Goal: Task Accomplishment & Management: Manage account settings

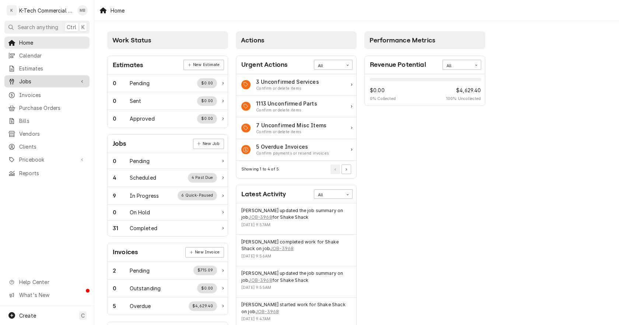
click at [35, 77] on span "Jobs" at bounding box center [47, 81] width 56 height 8
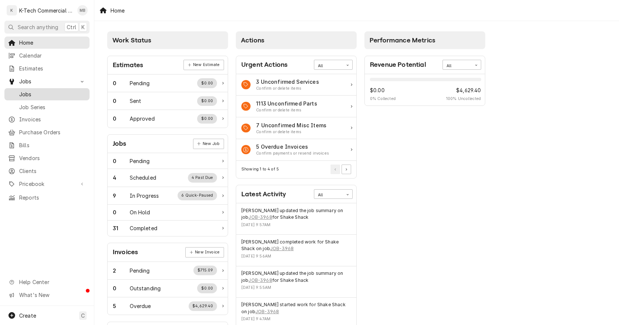
click at [32, 92] on span "Jobs" at bounding box center [52, 94] width 67 height 8
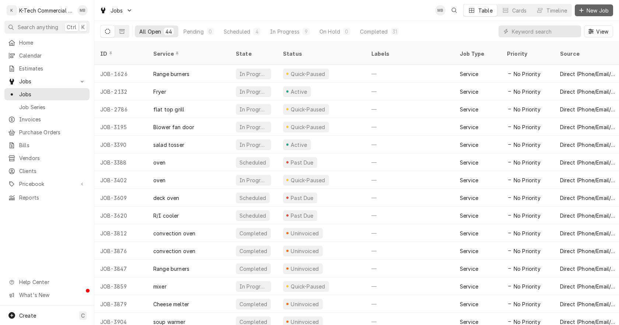
click at [597, 10] on span "New Job" at bounding box center [597, 11] width 25 height 8
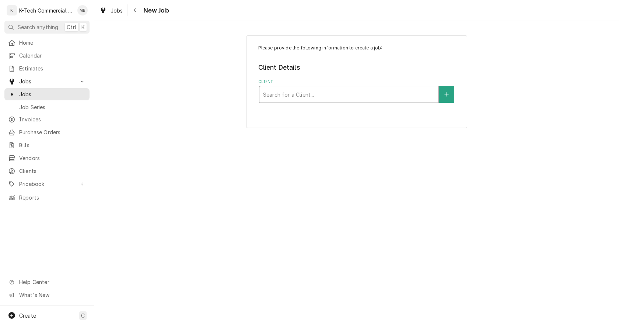
click at [373, 98] on div "Client" at bounding box center [349, 94] width 172 height 13
type input "legal"
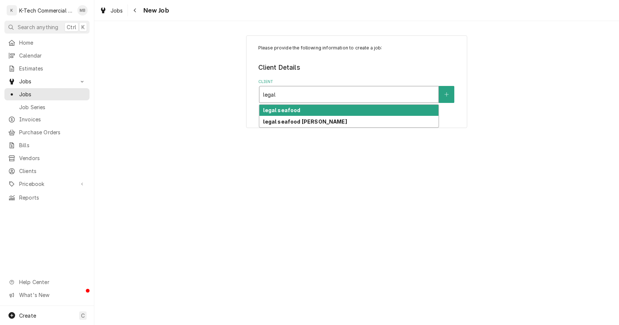
click at [323, 111] on div "legal seafood" at bounding box center [348, 110] width 179 height 11
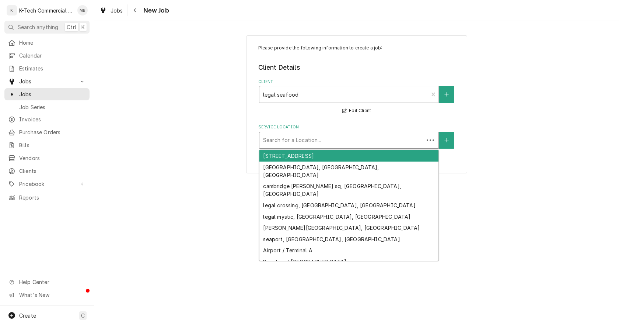
click at [314, 137] on div "Service Location" at bounding box center [341, 139] width 157 height 13
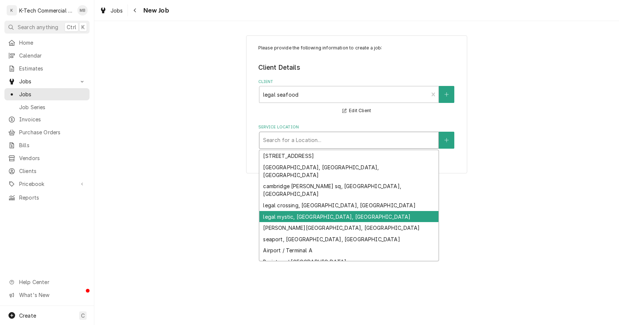
click at [323, 211] on div "legal mystic, Somerville, Ma" at bounding box center [348, 216] width 179 height 11
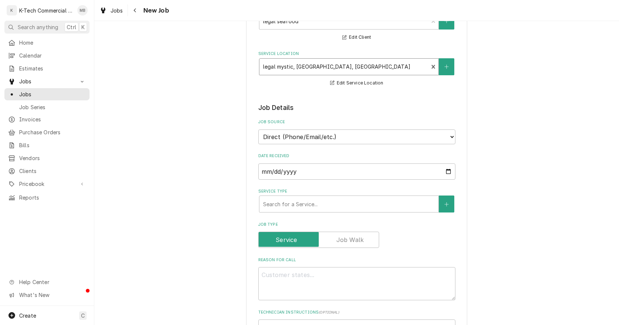
scroll to position [74, 0]
click at [447, 168] on input "2025-08-18" at bounding box center [356, 171] width 197 height 16
type textarea "x"
type input "2025-08-11"
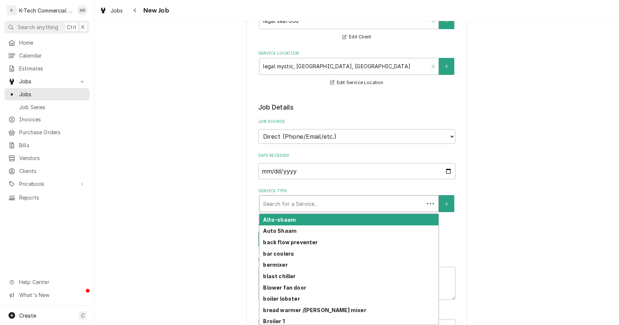
click at [320, 203] on div "Service Type" at bounding box center [341, 203] width 157 height 13
type textarea "x"
type input "c"
type textarea "x"
type input "co"
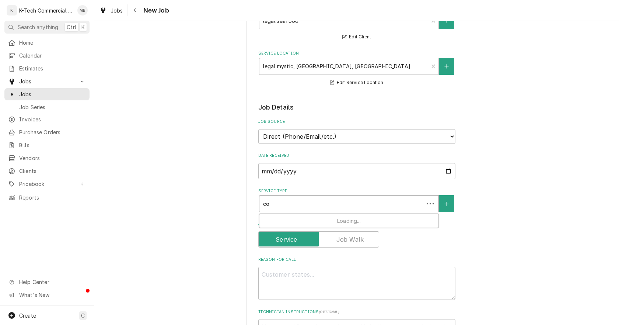
type textarea "x"
type input "con"
type textarea "x"
type input "conv"
type textarea "x"
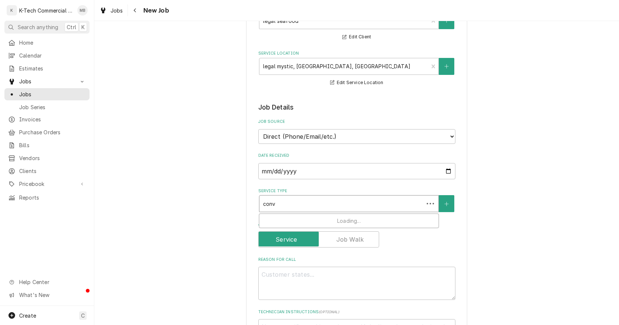
type input "conve"
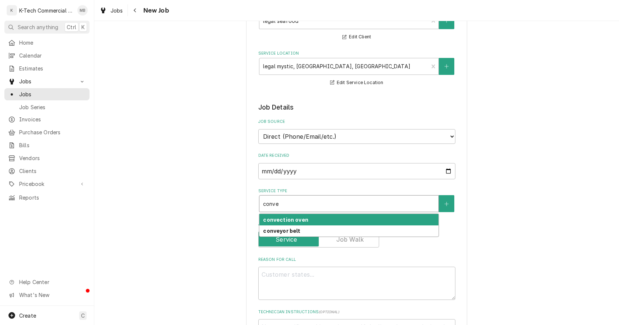
click at [303, 219] on strong "convection oven" at bounding box center [285, 219] width 45 height 6
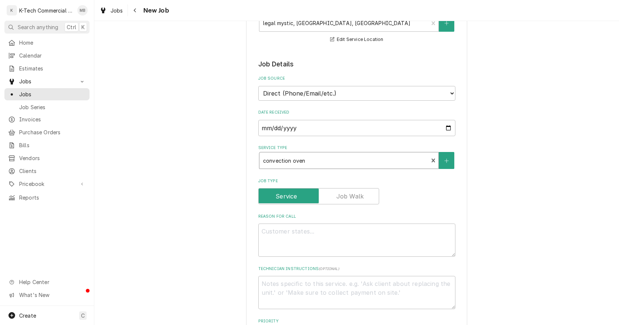
scroll to position [184, 0]
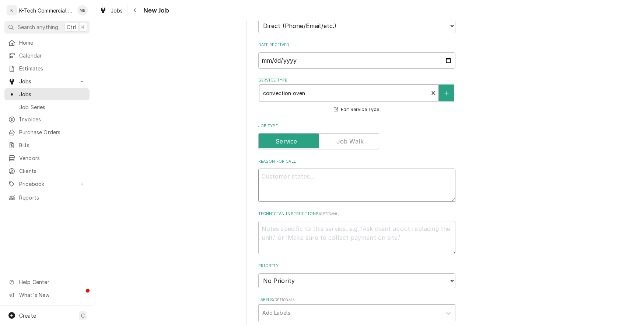
click at [331, 195] on textarea "Reason For Call" at bounding box center [356, 184] width 197 height 33
type textarea "x"
type textarea "B"
type textarea "x"
type textarea "Bl"
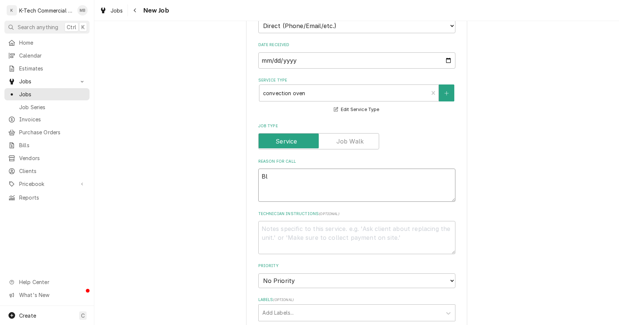
type textarea "x"
type textarea "Blo"
type textarea "x"
type textarea "Blod"
type textarea "x"
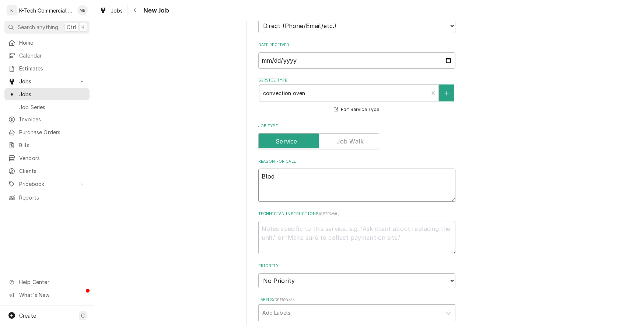
type textarea "Blodg"
type textarea "x"
type textarea "Blodge"
type textarea "x"
type textarea "Blodget"
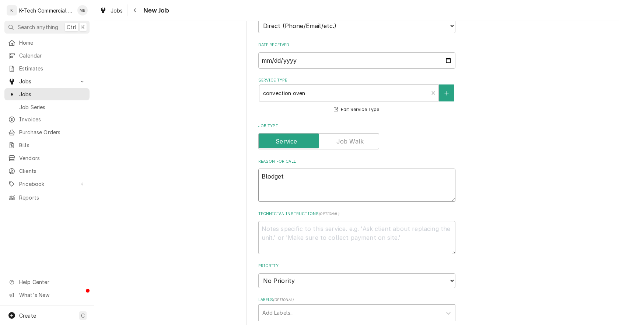
type textarea "x"
type textarea "[PERSON_NAME]"
type textarea "x"
type textarea "[PERSON_NAME]"
type textarea "x"
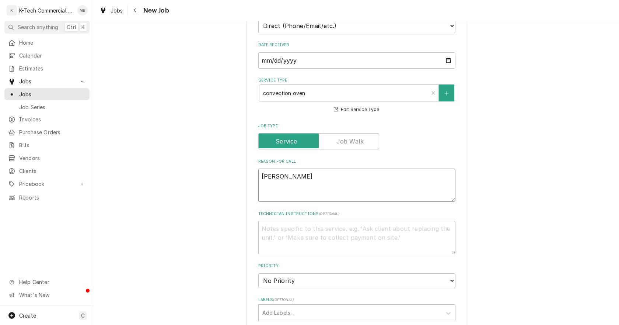
type textarea "[PERSON_NAME] o"
type textarea "x"
type textarea "[PERSON_NAME]"
type textarea "x"
type textarea "[PERSON_NAME]"
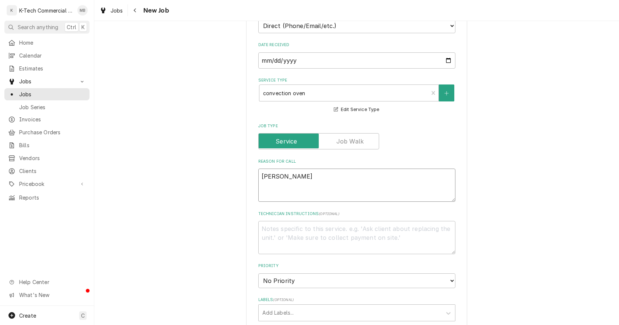
type textarea "x"
type textarea "[PERSON_NAME] oven"
type textarea "x"
type textarea "[PERSON_NAME] oven"
type textarea "x"
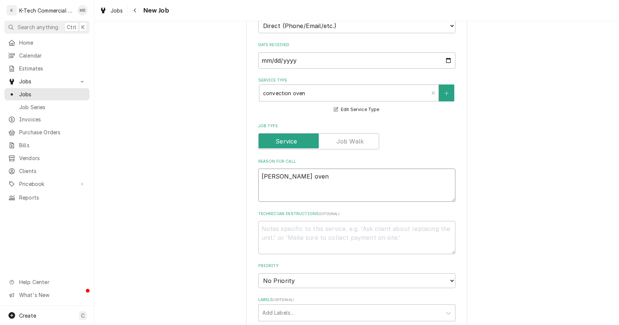
type textarea "[PERSON_NAME] oven d"
type textarea "x"
type textarea "[PERSON_NAME] oven do"
type textarea "x"
type textarea "[PERSON_NAME] oven doo"
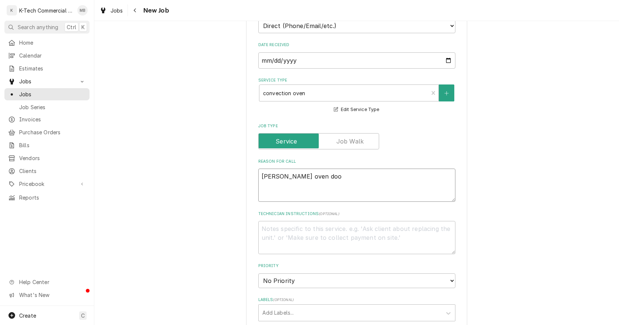
type textarea "x"
type textarea "[PERSON_NAME] oven door"
type textarea "x"
type textarea "[PERSON_NAME] oven door"
type textarea "x"
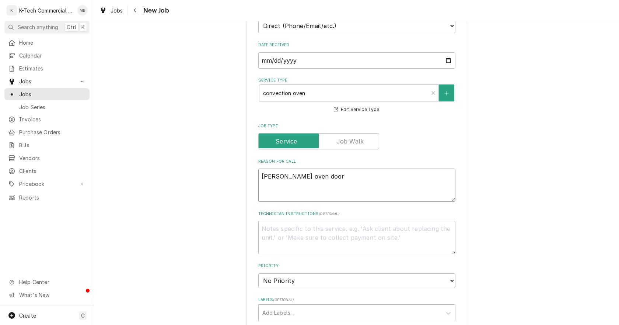
type textarea "Blodgett oven door n"
type textarea "x"
type textarea "Blodgett oven door no"
type textarea "x"
type textarea "Blodgett oven door not"
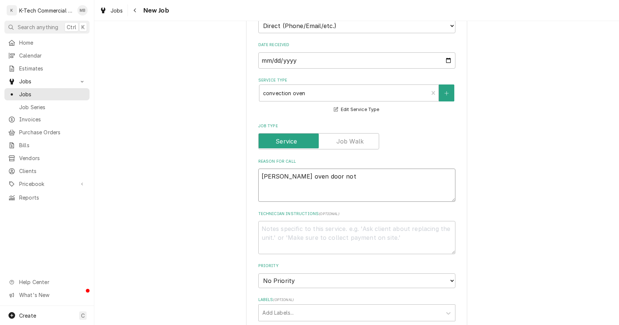
type textarea "x"
type textarea "Blodgett oven door not"
type textarea "x"
type textarea "Blodgett oven door not c"
type textarea "x"
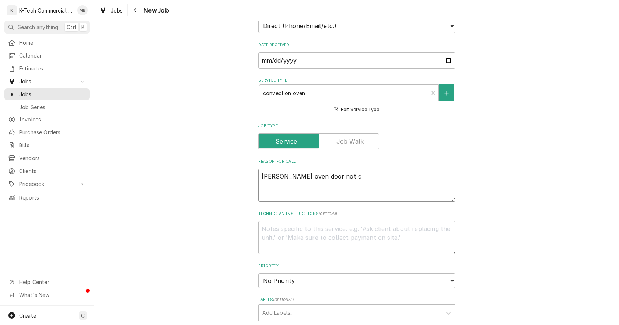
type textarea "Blodgett oven door not cl"
type textarea "x"
type textarea "Blodgett oven door not clo"
type textarea "x"
type textarea "Blodgett oven door not clos"
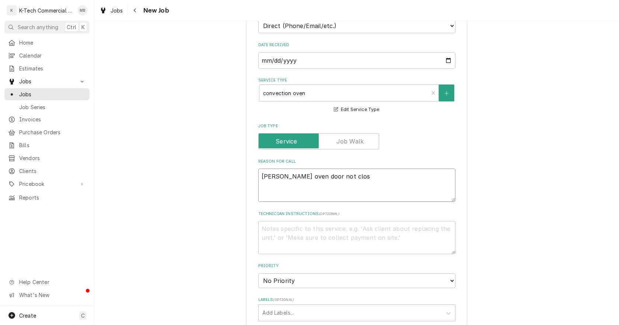
type textarea "x"
type textarea "Blodgett oven door not closi"
type textarea "x"
type textarea "Blodgett oven door not closin"
type textarea "x"
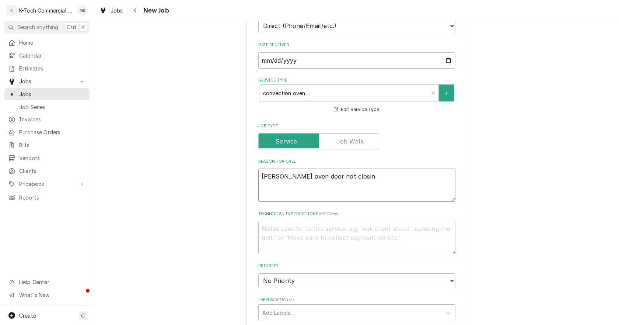
type textarea "Blodgett oven door not closing"
type textarea "x"
type textarea "Blodgett oven door not closing"
type textarea "x"
type textarea "Blodgett oven door not closing p"
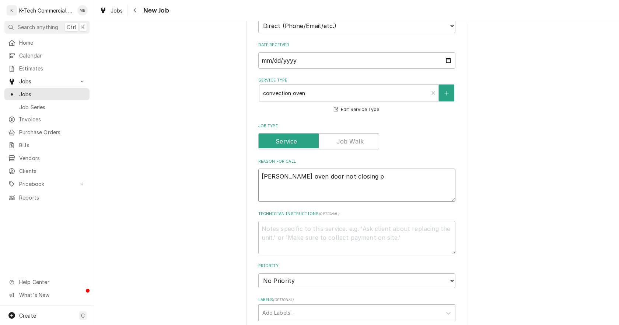
type textarea "x"
type textarea "Blodgett oven door not closing pr"
type textarea "x"
type textarea "Blodgett oven door not closing pro"
type textarea "x"
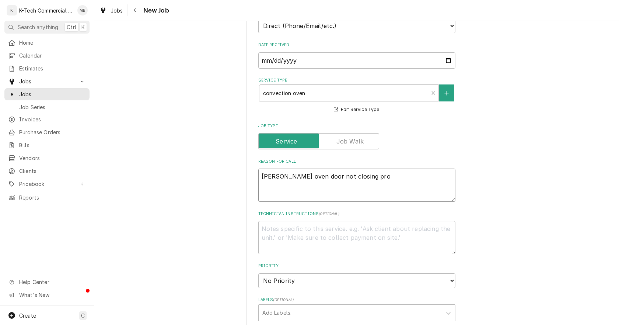
type textarea "Blodgett oven door not closing prop"
type textarea "x"
type textarea "Blodgett oven door not closing prope"
type textarea "x"
type textarea "Blodgett oven door not closing proper"
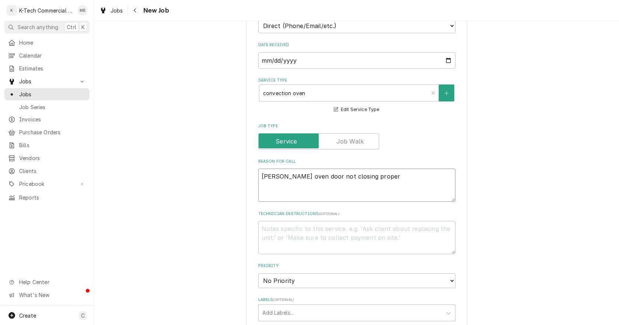
type textarea "x"
type textarea "Blodgett oven door not closing properl"
type textarea "x"
type textarea "Blodgett oven door not closing properly"
type textarea "x"
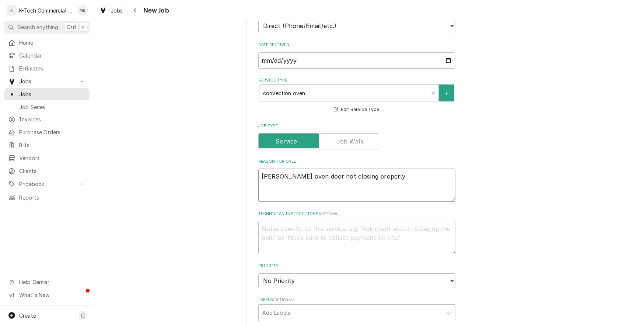
type textarea "Blodgett oven door not closing properly"
type textarea "x"
type textarea "Blodgett oven door not closing properly a"
type textarea "x"
type textarea "Blodgett oven door not closing properly an"
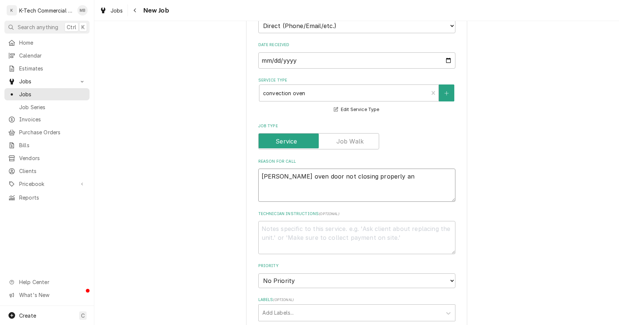
type textarea "x"
type textarea "Blodgett oven door not closing properly and"
type textarea "x"
type textarea "Blodgett oven door not closing properly and"
type textarea "x"
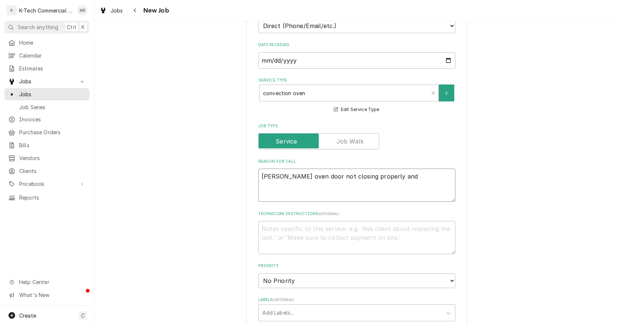
type textarea "Blodgett oven door not closing properly and b"
type textarea "x"
type textarea "Blodgett oven door not closing properly and bu"
type textarea "x"
type textarea "Blodgett oven door not closing properly and but"
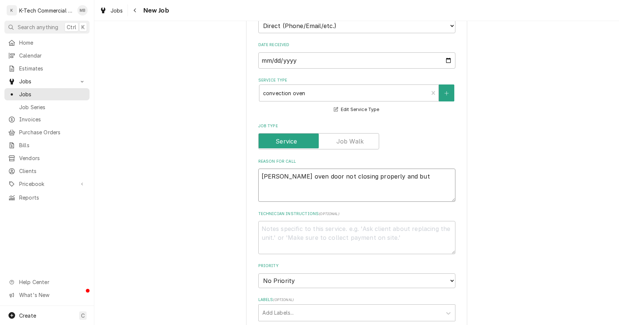
type textarea "x"
type textarea "Blodgett oven door not closing properly and butt"
type textarea "x"
type textarea "Blodgett oven door not closing properly and but"
type textarea "x"
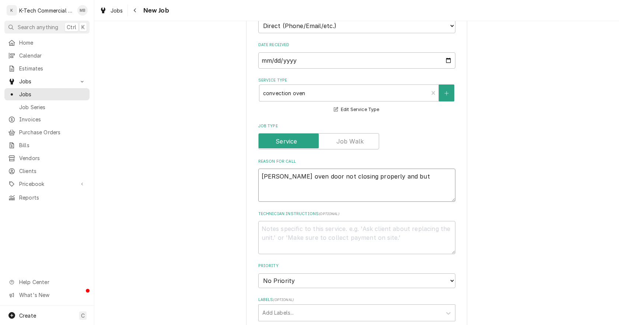
type textarea "Blodgett oven door not closing properly and bu"
type textarea "x"
type textarea "Blodgett oven door not closing properly and b"
type textarea "x"
type textarea "Blodgett oven door not closing properly and"
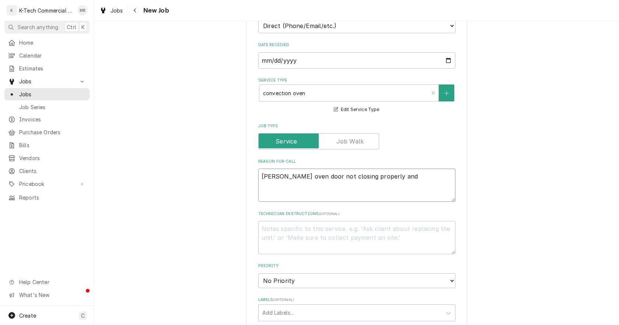
type textarea "x"
type textarea "Blodgett oven door not closing properly and c"
type textarea "x"
type textarea "Blodgett oven door not closing properly and co"
type textarea "x"
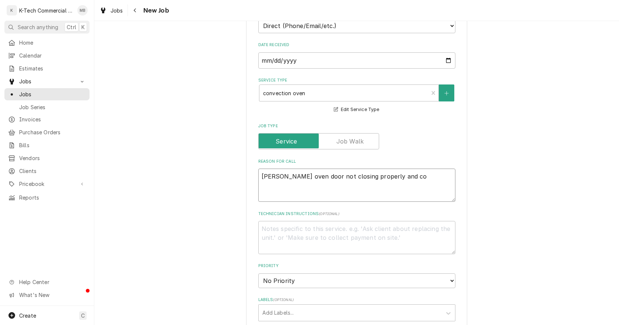
type textarea "Blodgett oven door not closing properly and con"
type textarea "x"
type textarea "Blodgett oven door not closing properly and conr"
type textarea "x"
type textarea "Blodgett oven door not closing properly and con"
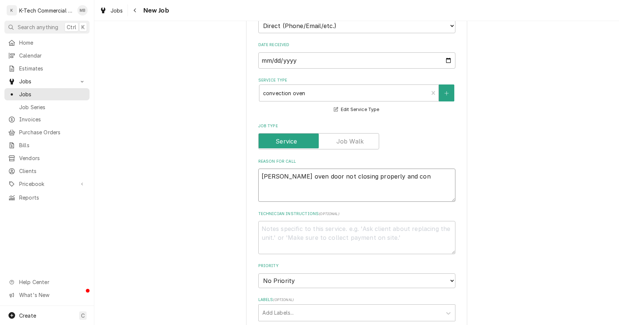
type textarea "x"
type textarea "Blodgett oven door not closing properly and cont"
type textarea "x"
type textarea "Blodgett oven door not closing properly and contr"
type textarea "x"
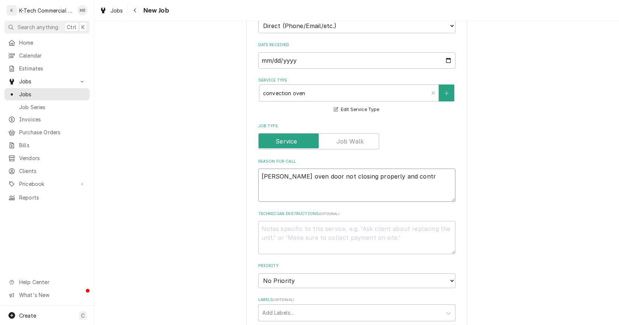
type textarea "Blodgett oven door not closing properly and contro"
type textarea "x"
type textarea "Blodgett oven door not closing properly and control"
type textarea "x"
type textarea "Blodgett oven door not closing properly and control"
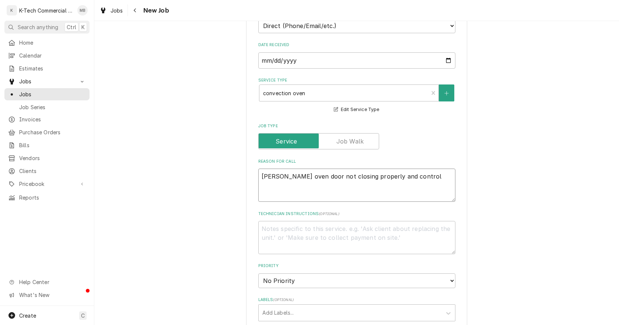
type textarea "x"
type textarea "Blodgett oven door not closing properly and control b"
type textarea "x"
type textarea "Blodgett oven door not closing properly and control bu"
type textarea "x"
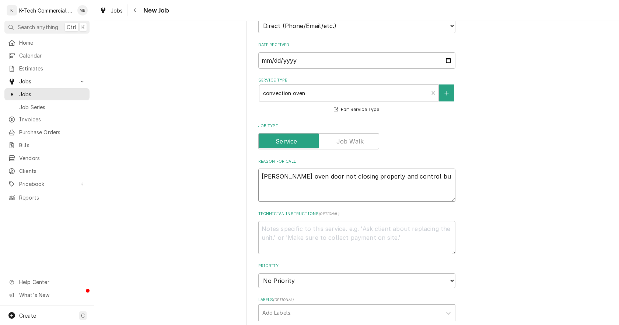
type textarea "Blodgett oven door not closing properly and control but"
type textarea "x"
type textarea "Blodgett oven door not closing properly and control butt"
type textarea "x"
type textarea "Blodgett oven door not closing properly and control butto"
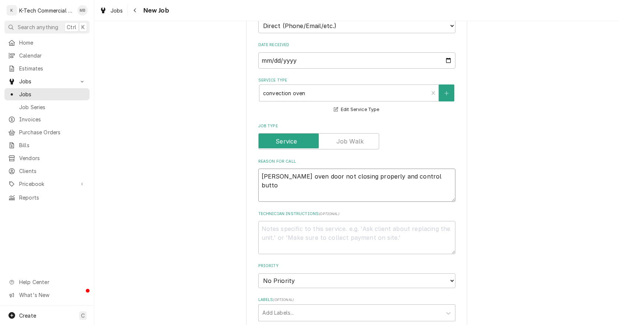
type textarea "x"
type textarea "Blodgett oven door not closing properly and control buttom"
type textarea "x"
type textarea "Blodgett oven door not closing properly and control butto"
type textarea "x"
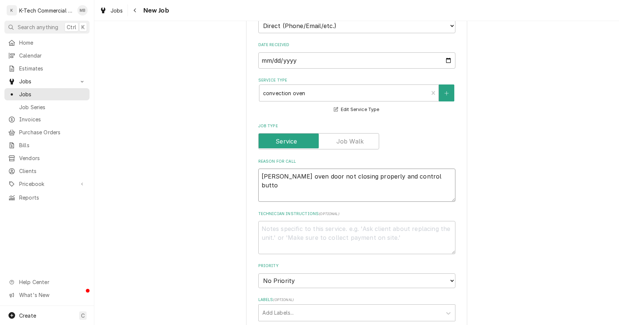
type textarea "Blodgett oven door not closing properly and control buttom"
type textarea "x"
type textarea "Blodgett oven door not closing properly and control buttom"
type textarea "x"
type textarea "Blodgett oven door not closing properly and control buttom i"
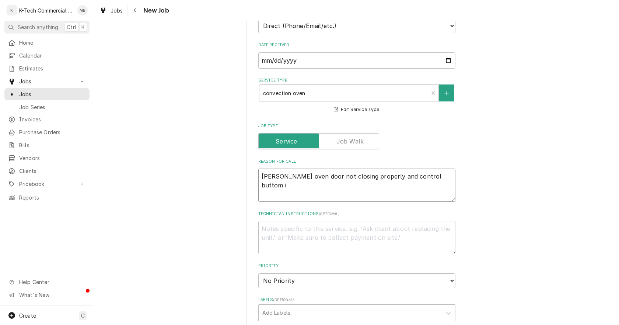
type textarea "x"
type textarea "Blodgett oven door not closing properly and control buttom is"
type textarea "x"
type textarea "Blodgett oven door not closing properly and control buttom is"
type textarea "x"
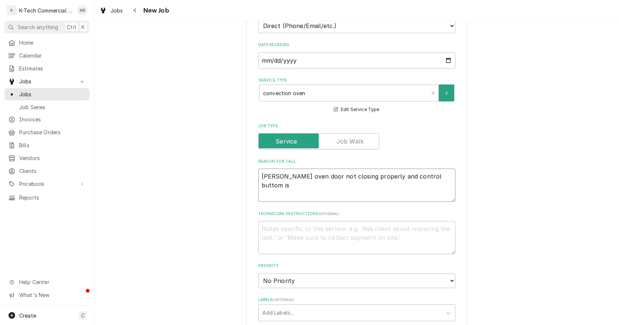
type textarea "Blodgett oven door not closing properly and control buttom is b"
type textarea "x"
type textarea "Blodgett oven door not closing properly and control buttom is br"
type textarea "x"
type textarea "Blodgett oven door not closing properly and control buttom is bro"
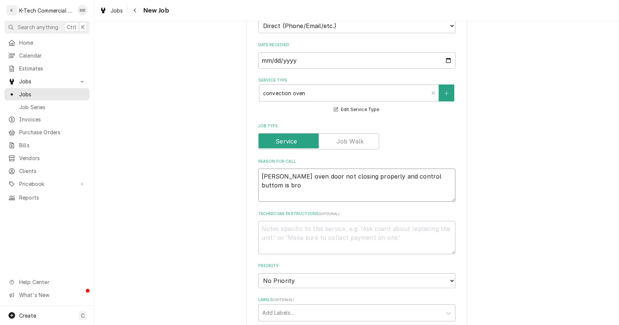
type textarea "x"
type textarea "Blodgett oven door not closing properly and control buttom is brok"
type textarea "x"
type textarea "Blodgett oven door not closing properly and control buttom is broke"
type textarea "x"
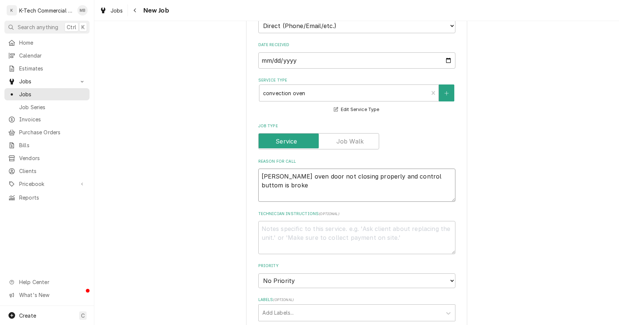
type textarea "Blodgett oven door not closing properly and control buttom is broken"
type textarea "x"
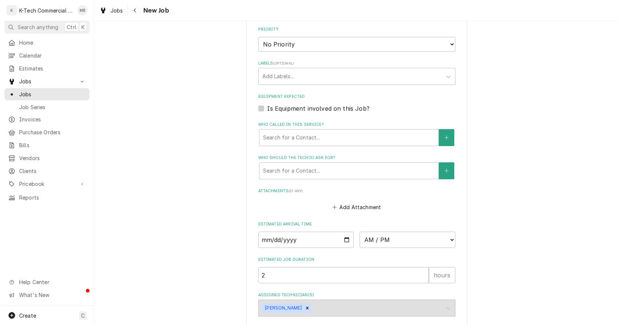
scroll to position [476, 0]
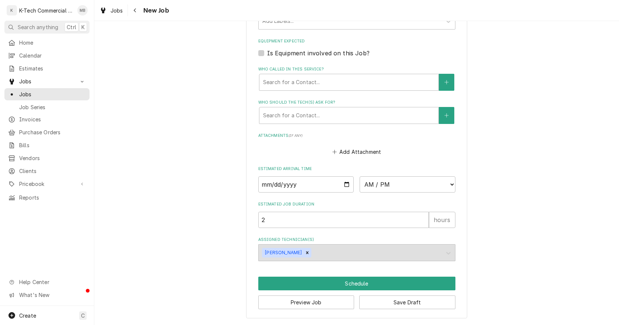
type textarea "Blodgett oven door not closing properly and control buttom is broken"
click at [345, 185] on input "Date" at bounding box center [306, 184] width 96 height 16
type textarea "x"
type input "2025-08-11"
type textarea "x"
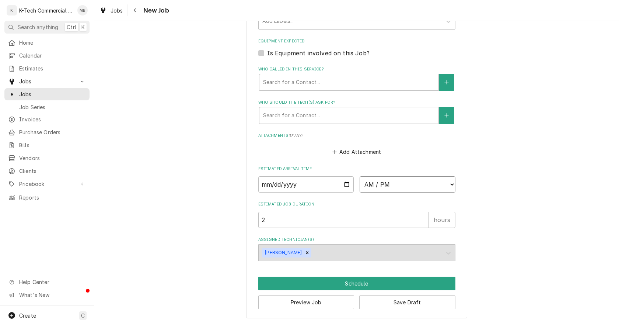
click at [381, 182] on select "AM / PM 6:00 AM 6:15 AM 6:30 AM 6:45 AM 7:00 AM 7:15 AM 7:30 AM 7:45 AM 8:00 AM…" at bounding box center [408, 184] width 96 height 16
select select "08:00:00"
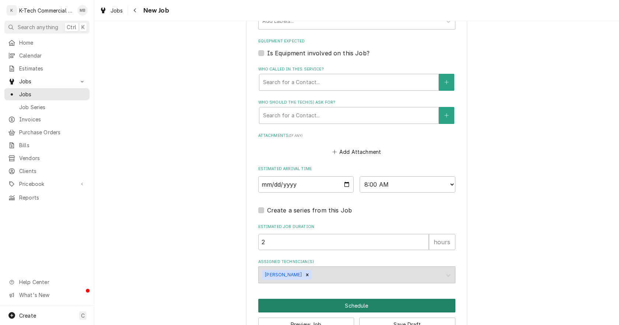
click at [371, 300] on button "Schedule" at bounding box center [356, 306] width 197 height 14
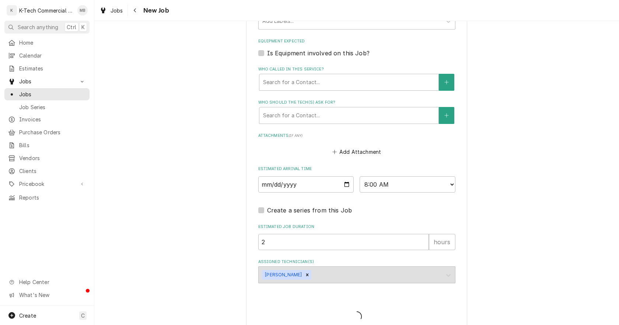
type textarea "x"
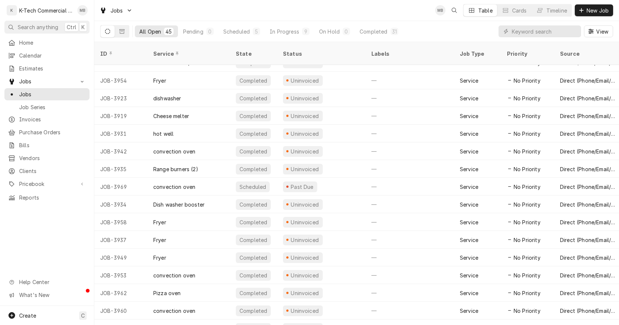
scroll to position [356, 0]
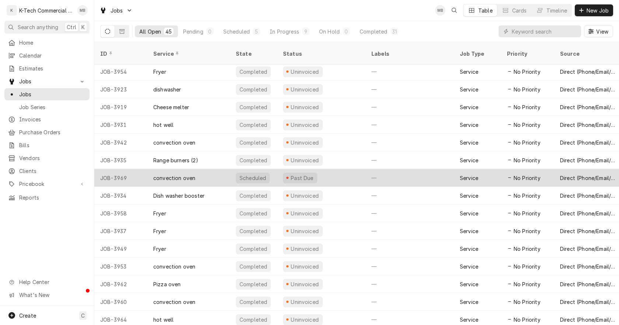
click at [358, 169] on div "Past Due" at bounding box center [321, 178] width 88 height 18
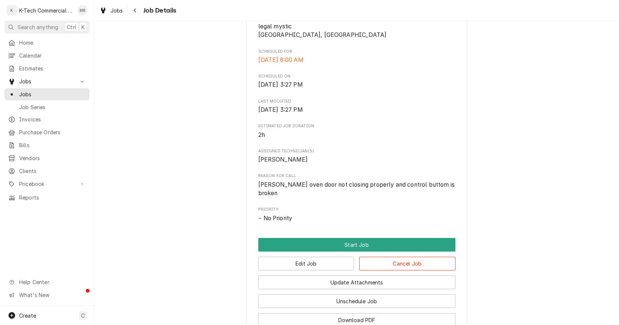
scroll to position [184, 0]
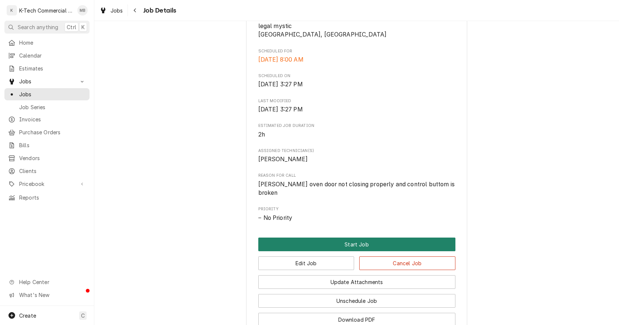
click at [367, 237] on button "Start Job" at bounding box center [356, 244] width 197 height 14
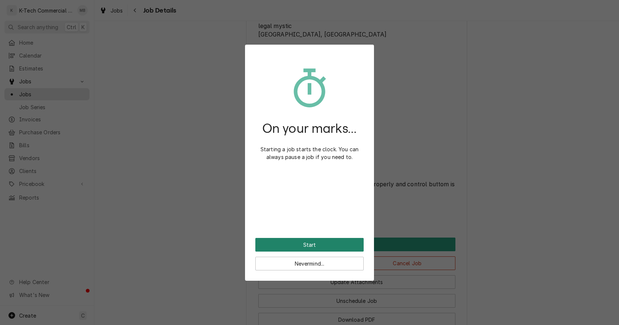
click at [320, 244] on button "Start" at bounding box center [309, 245] width 108 height 14
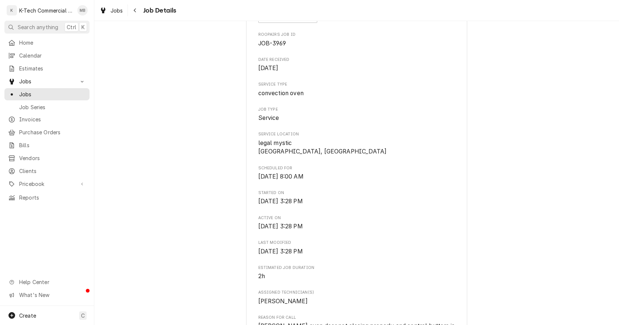
scroll to position [147, 0]
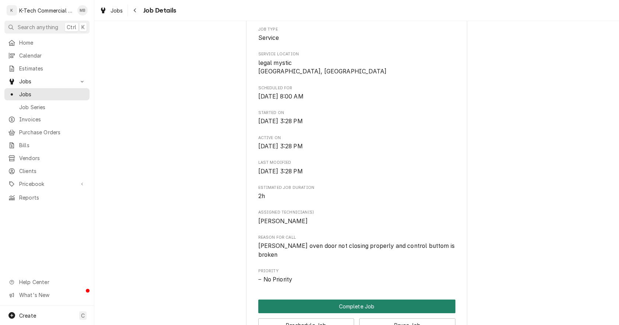
click at [329, 299] on button "Complete Job" at bounding box center [356, 306] width 197 height 14
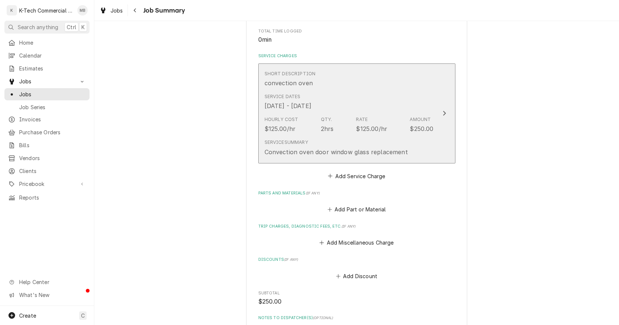
click at [381, 72] on div "Short Description convection oven" at bounding box center [349, 78] width 169 height 23
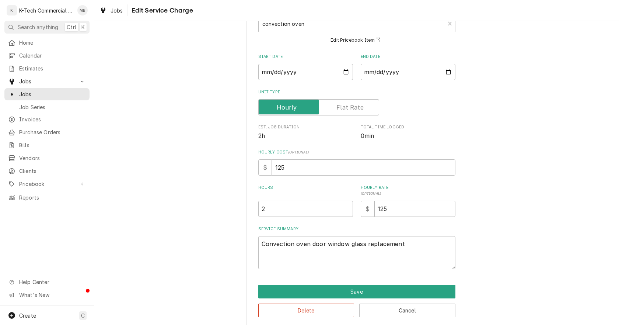
scroll to position [63, 0]
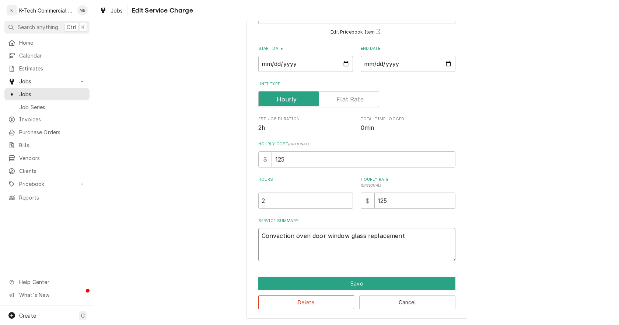
drag, startPoint x: 410, startPoint y: 243, endPoint x: 239, endPoint y: 244, distance: 170.7
click at [239, 244] on div "Use the fields below to edit this service charge Short Description convection o…" at bounding box center [356, 145] width 525 height 359
type textarea "x"
type textarea "B"
type textarea "x"
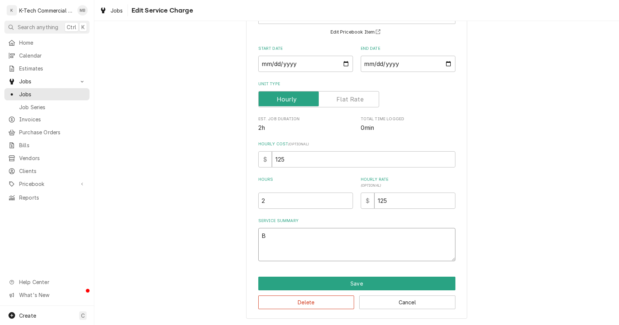
type textarea "Bl"
type textarea "x"
type textarea "Blo"
type textarea "x"
type textarea "Blod"
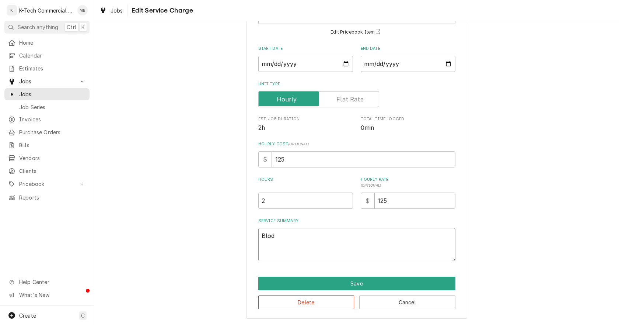
type textarea "x"
type textarea "Blodg"
type textarea "x"
type textarea "Blodge"
type textarea "x"
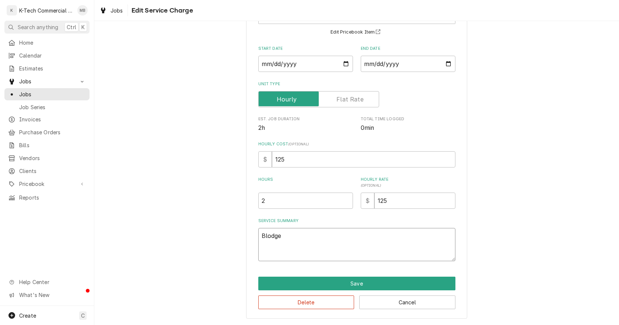
type textarea "Blodget"
type textarea "x"
type textarea "Blodgett"
type textarea "x"
type textarea "Blodgett"
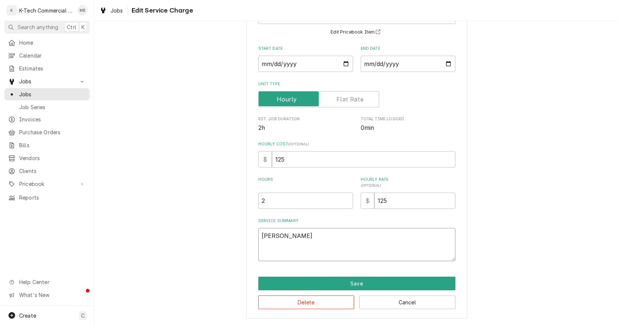
type textarea "x"
type textarea "Blodgett o"
type textarea "x"
type textarea "Blodgett ov"
type textarea "x"
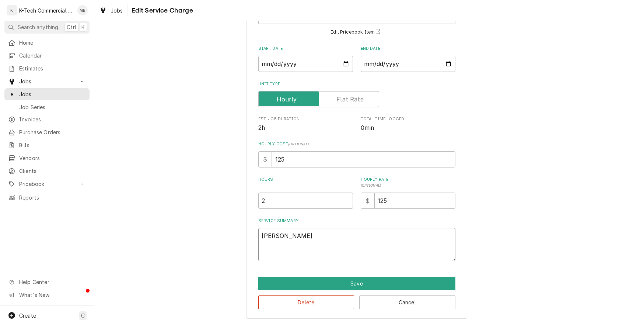
type textarea "Blodgett ove"
type textarea "x"
type textarea "Blodgett oven"
type textarea "x"
type textarea "Blodgett oven"
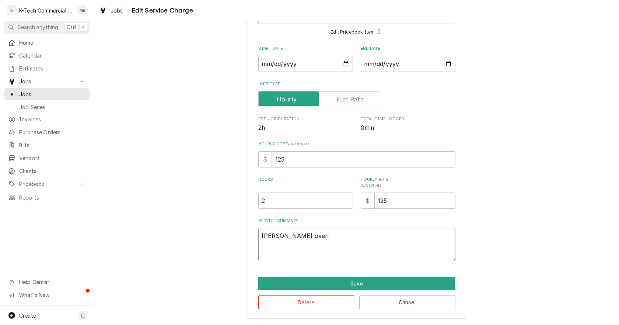
type textarea "x"
type textarea "Blodgett oven d"
type textarea "x"
type textarea "Blodgett oven do"
type textarea "x"
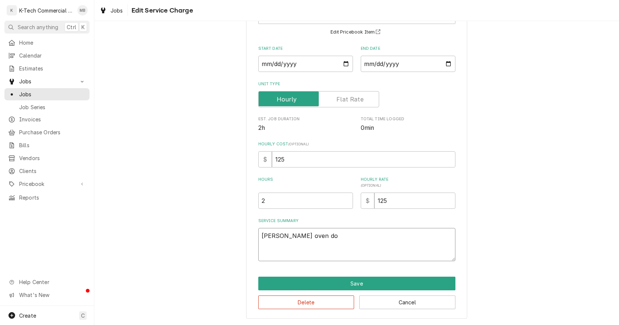
type textarea "Blodgett oven doo"
type textarea "x"
type textarea "Blodgett oven door"
type textarea "x"
type textarea "Blodgett oven door"
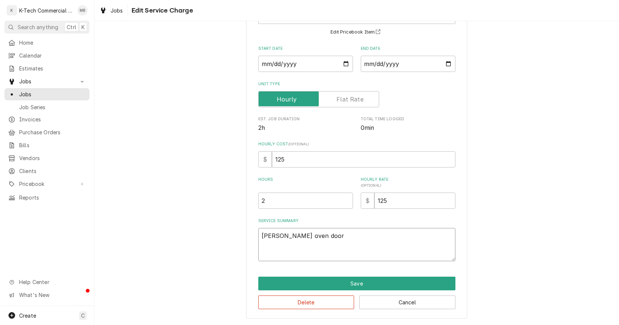
type textarea "x"
type textarea "Blodgett oven door o"
type textarea "x"
type textarea "Blodgett oven door on"
type textarea "x"
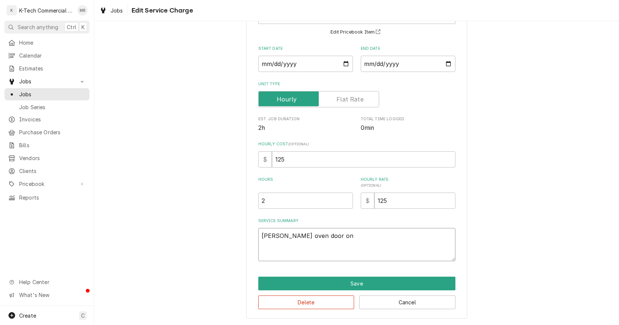
type textarea "Blodgett oven door on"
type textarea "x"
type textarea "Blodgett oven door on t"
type textarea "x"
type textarea "Blodgett oven door on th"
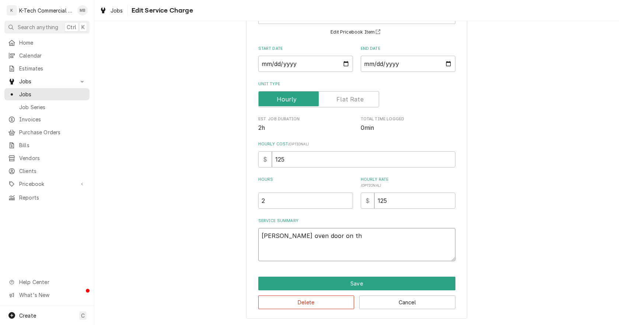
type textarea "x"
type textarea "Blodgett oven door on the"
type textarea "x"
type textarea "Blodgett oven door on the"
type textarea "x"
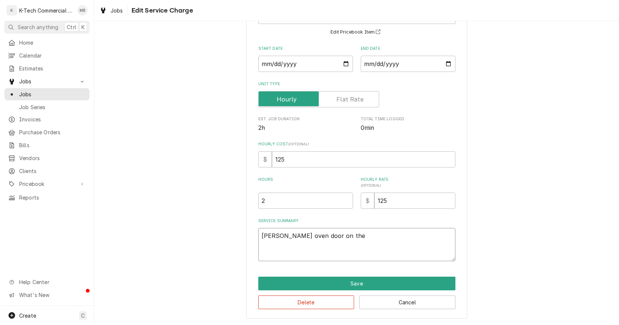
type textarea "Blodgett oven door on the l"
type textarea "x"
type textarea "Blodgett oven door on the li"
type textarea "x"
type textarea "Blodgett oven door on the lin"
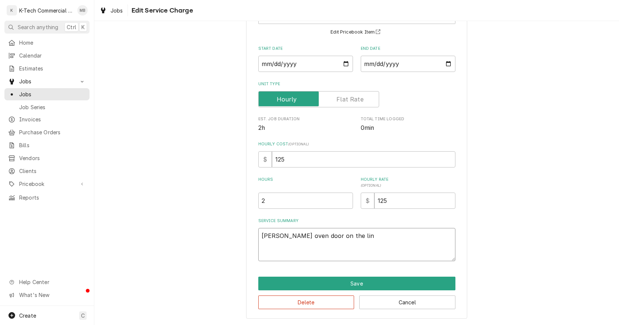
type textarea "x"
type textarea "Blodgett oven door on the line"
type textarea "x"
type textarea "Blodgett oven door on the line"
type textarea "x"
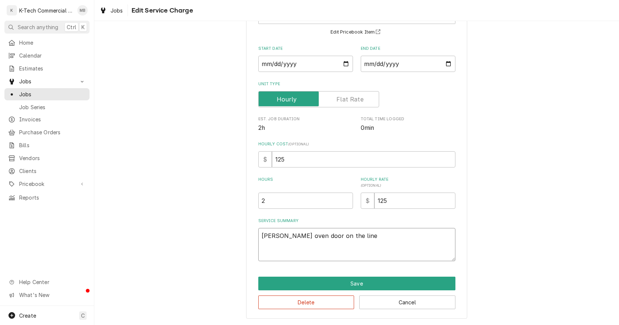
type textarea "Blodgett oven door on the line w"
type textarea "x"
type textarea "Blodgett oven door on the line wa"
type textarea "x"
type textarea "Blodgett oven door on the line was"
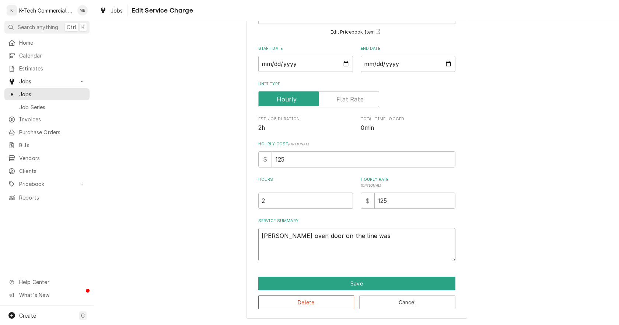
type textarea "x"
type textarea "Blodgett oven door on the line was"
type textarea "x"
type textarea "Blodgett oven door on the line was n"
type textarea "x"
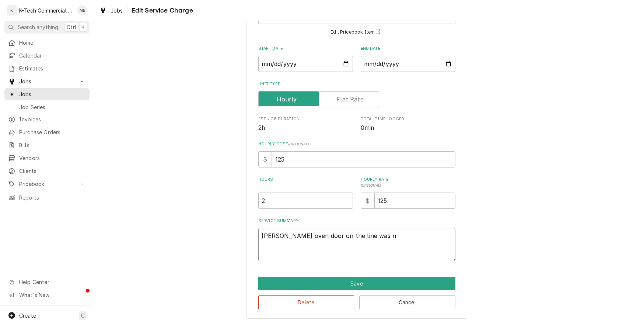
type textarea "Blodgett oven door on the line was no"
type textarea "x"
type textarea "Blodgett oven door on the line was not"
type textarea "x"
type textarea "Blodgett oven door on the line was not"
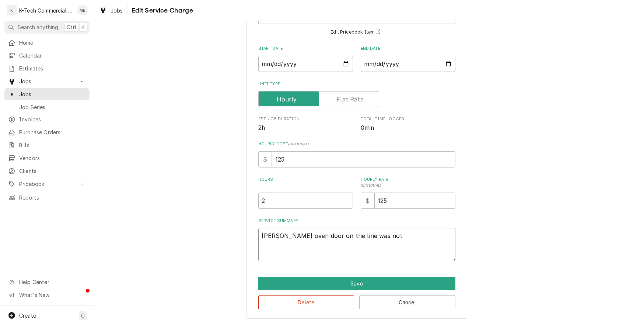
type textarea "x"
type textarea "Blodgett oven door on the line was not c"
type textarea "x"
type textarea "Blodgett oven door on the line was not cl"
type textarea "x"
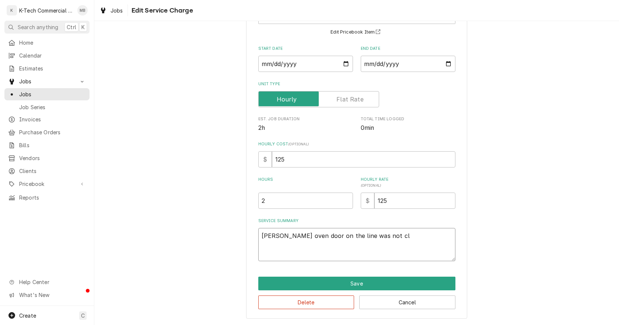
type textarea "Blodgett oven door on the line was not clo"
type textarea "x"
type textarea "Blodgett oven door on the line was not clos"
type textarea "x"
type textarea "Blodgett oven door on the line was not closi"
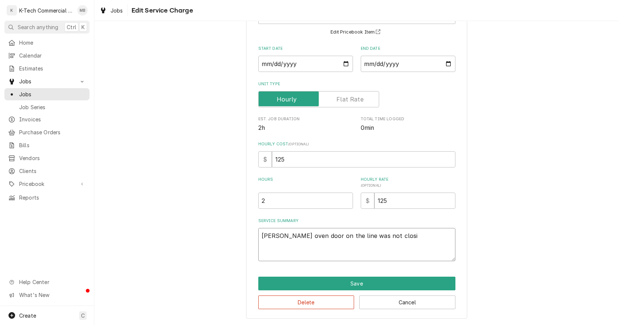
type textarea "x"
type textarea "Blodgett oven door on the line was not closin"
type textarea "x"
type textarea "Blodgett oven door on the line was not closing"
type textarea "x"
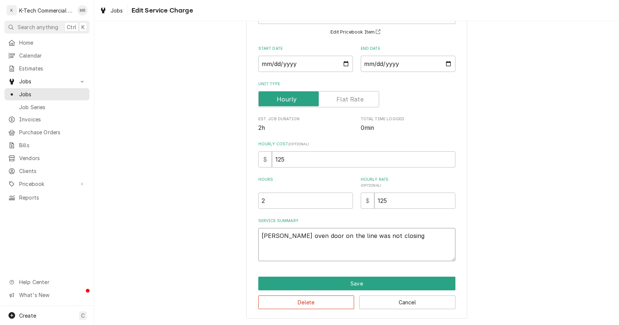
type textarea "Blodgett oven door on the line was not closing"
type textarea "x"
type textarea "Blodgett oven door on the line was not closing p"
type textarea "x"
type textarea "Blodgett oven door on the line was not closing pr"
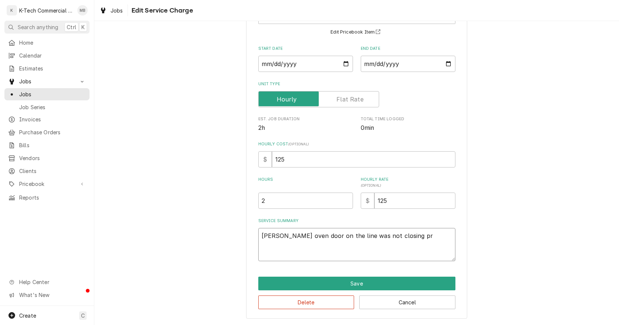
type textarea "x"
type textarea "Blodgett oven door on the line was not closing pro"
type textarea "x"
type textarea "Blodgett oven door on the line was not closing prop"
type textarea "x"
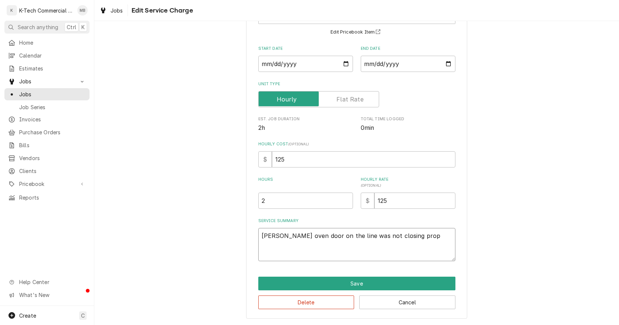
type textarea "Blodgett oven door on the line was not closing prope"
type textarea "x"
type textarea "Blodgett oven door on the line was not closing proper"
type textarea "x"
type textarea "Blodgett oven door on the line was not closing properl"
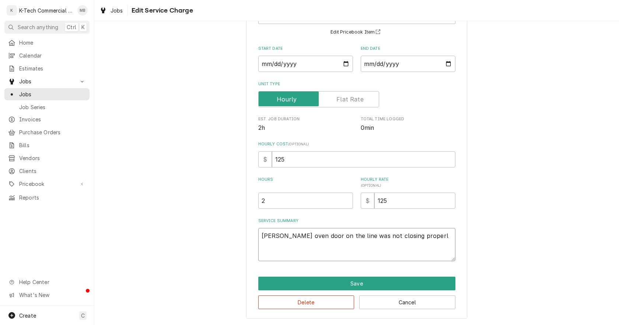
type textarea "x"
type textarea "Blodgett oven door on the line was not closing properly"
type textarea "x"
type textarea "Blodgett oven door on the line was not closing properly,"
type textarea "x"
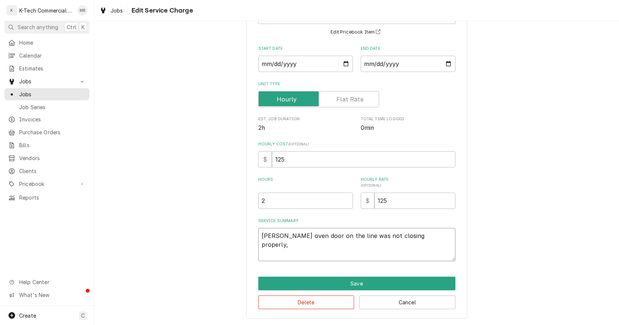
type textarea "Blodgett oven door on the line was not closing properly,"
type textarea "x"
type textarea "Blodgett oven door on the line was not closing properly, i"
type textarea "x"
type textarea "Blodgett oven door on the line was not closing properly, in"
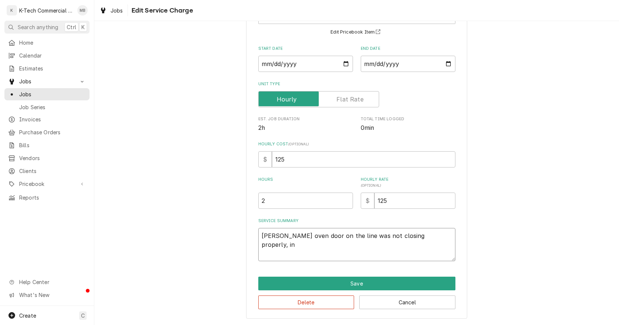
type textarea "x"
type textarea "Blodgett oven door on the line was not closing properly, ins"
type textarea "x"
type textarea "Blodgett oven door on the line was not closing properly, insp"
type textarea "x"
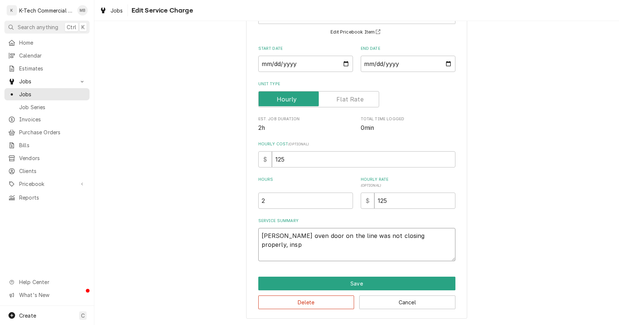
type textarea "Blodgett oven door on the line was not closing properly, inspe"
type textarea "x"
type textarea "Blodgett oven door on the line was not closing properly, inspec"
type textarea "x"
type textarea "Blodgett oven door on the line was not closing properly, inspect"
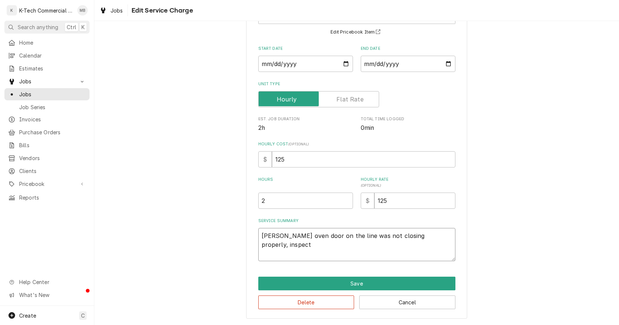
type textarea "x"
type textarea "Blodgett oven door on the line was not closing properly, inspect"
type textarea "x"
type textarea "Blodgett oven door on the line was not closing properly, inspect t"
type textarea "x"
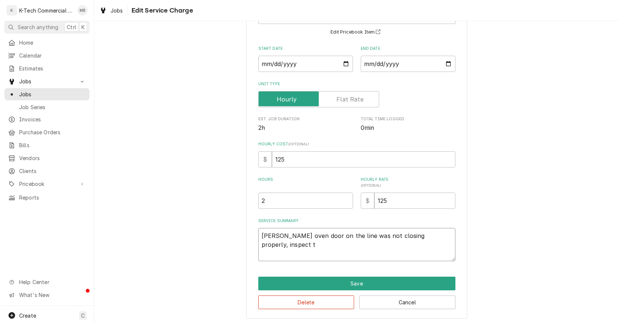
type textarea "Blodgett oven door on the line was not closing properly, inspect th"
type textarea "x"
type textarea "Blodgett oven door on the line was not closing properly, inspect the"
type textarea "x"
type textarea "Blodgett oven door on the line was not closing properly, inspect the"
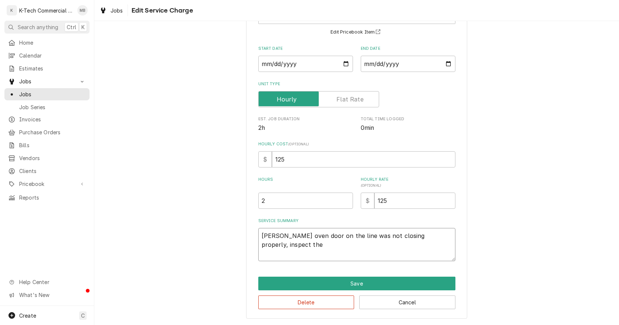
type textarea "x"
type textarea "Blodgett oven door on the line was not closing properly, inspect the u"
type textarea "x"
type textarea "Blodgett oven door on the line was not closing properly, inspect the un"
type textarea "x"
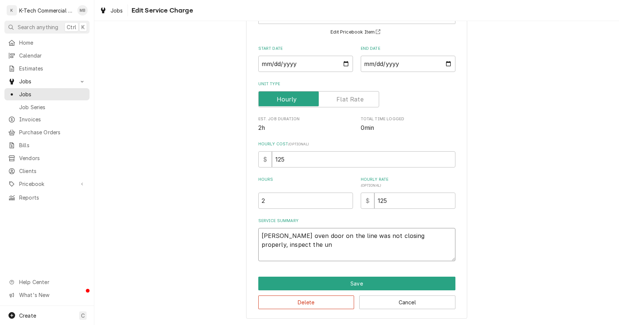
type textarea "Blodgett oven door on the line was not closing properly, inspect the uni"
type textarea "x"
type textarea "Blodgett oven door on the line was not closing properly, inspect the unit"
type textarea "x"
type textarea "Blodgett oven door on the line was not closing properly, inspect the unit"
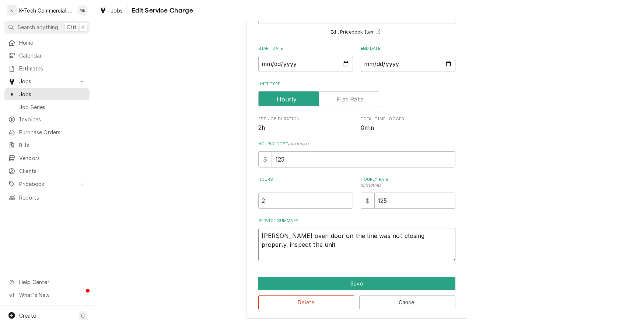
type textarea "x"
type textarea "Blodgett oven door on the line was not closing properly, inspect the unit a"
type textarea "x"
type textarea "Blodgett oven door on the line was not closing properly, inspect the unit an"
type textarea "x"
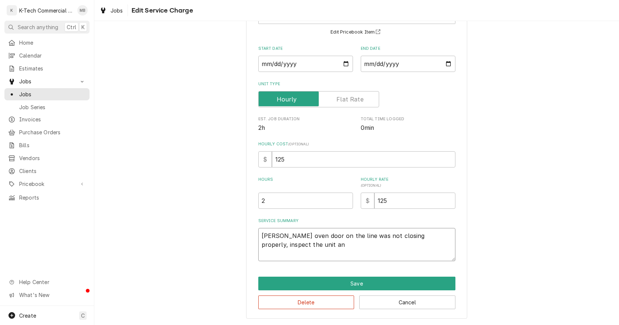
type textarea "Blodgett oven door on the line was not closing properly, inspect the unit and"
type textarea "x"
type textarea "Blodgett oven door on the line was not closing properly, inspect the unit and"
type textarea "x"
type textarea "Blodgett oven door on the line was not closing properly, inspect the unit and f"
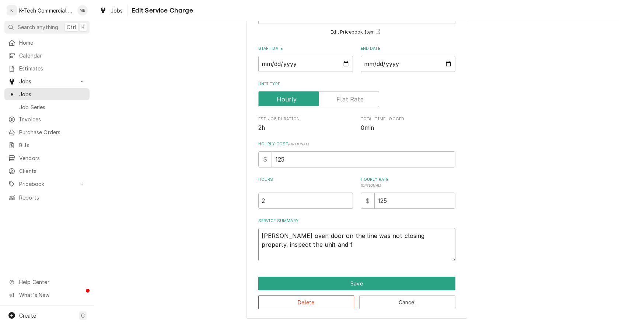
type textarea "x"
type textarea "Blodgett oven door on the line was not closing properly, inspect the unit and fo"
type textarea "x"
type textarea "Blodgett oven door on the line was not closing properly, inspect the unit and f…"
type textarea "x"
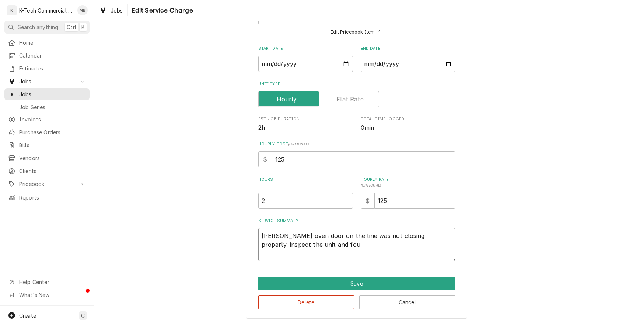
type textarea "Blodgett oven door on the line was not closing properly, inspect the unit and f…"
type textarea "x"
type textarea "Blodgett oven door on the line was not closing properly, inspect the unit and f…"
type textarea "x"
type textarea "Blodgett oven door on the line was not closing properly, inspect the unit and f…"
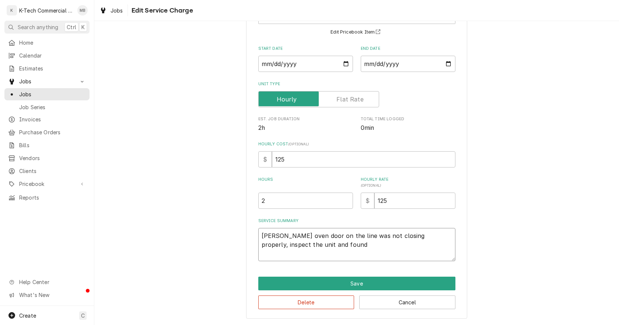
type textarea "x"
type textarea "Blodgett oven door on the line was not closing properly, inspect the unit and f…"
type textarea "x"
type textarea "Blodgett oven door on the line was not closing properly, inspect the unit and f…"
type textarea "x"
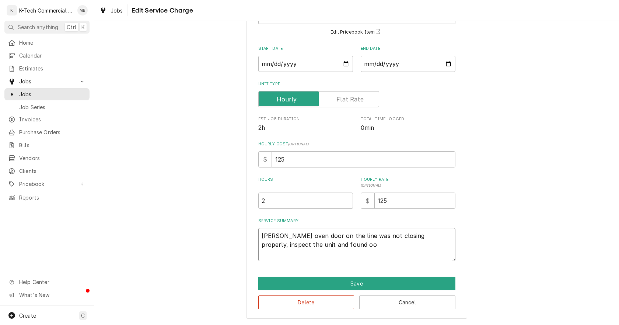
type textarea "Blodgett oven door on the line was not closing properly, inspect the unit and f…"
type textarea "x"
type textarea "Blodgett oven door on the line was not closing properly, inspect the unit and f…"
type textarea "x"
type textarea "Blodgett oven door on the line was not closing properly, inspect the unit and f…"
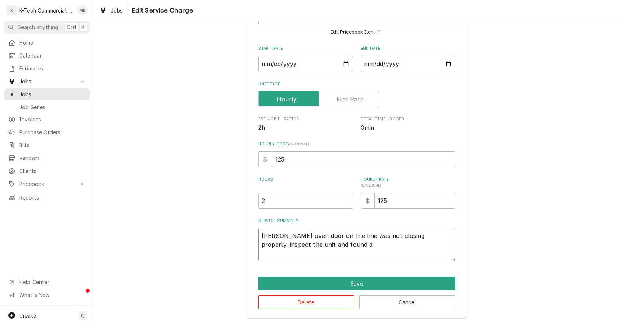
type textarea "x"
type textarea "Blodgett oven door on the line was not closing properly, inspect the unit and f…"
type textarea "x"
type textarea "Blodgett oven door on the line was not closing properly, inspect the unit and f…"
type textarea "x"
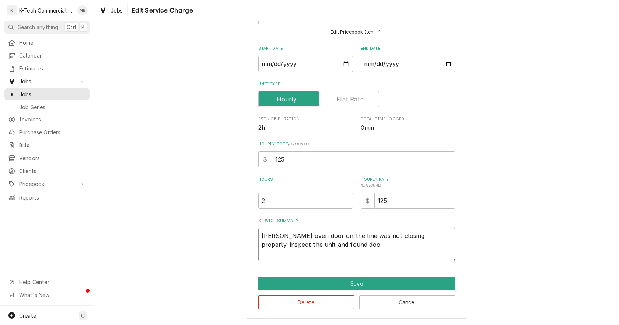
type textarea "Blodgett oven door on the line was not closing properly, inspect the unit and f…"
type textarea "x"
type textarea "Blodgett oven door on the line was not closing properly, inspect the unit and f…"
type textarea "x"
type textarea "Blodgett oven door on the line was not closing properly, inspect the unit and f…"
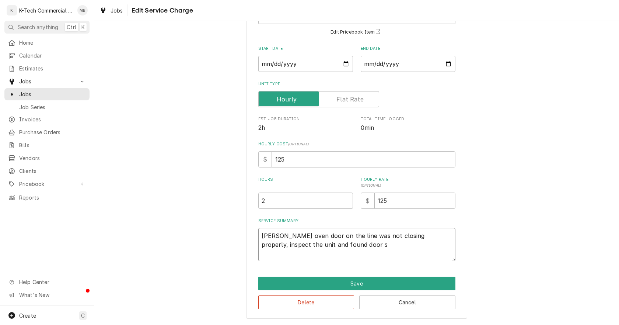
type textarea "x"
type textarea "Blodgett oven door on the line was not closing properly, inspect the unit and f…"
type textarea "x"
type textarea "Blodgett oven door on the line was not closing properly, inspect the unit and f…"
type textarea "x"
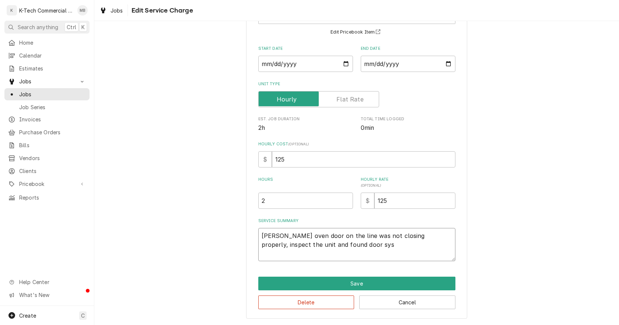
type textarea "Blodgett oven door on the line was not closing properly, inspect the unit and f…"
type textarea "x"
type textarea "Blodgett oven door on the line was not closing properly, inspect the unit and f…"
type textarea "x"
type textarea "Blodgett oven door on the line was not closing properly, inspect the unit and f…"
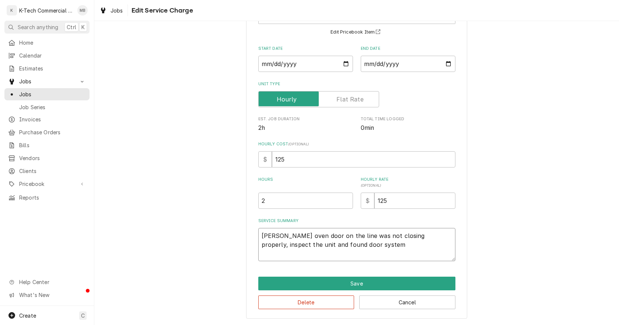
type textarea "x"
type textarea "Blodgett oven door on the line was not closing properly, inspect the unit and f…"
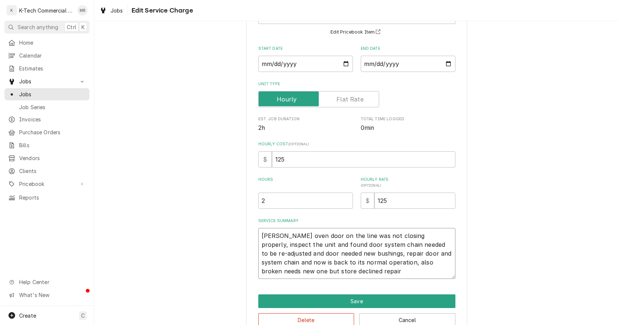
click at [396, 268] on textarea "Blodgett oven door on the line was not closing properly, inspect the unit and f…" at bounding box center [356, 253] width 197 height 51
click at [396, 266] on textarea "Blodgett oven door on the line was not closing properly, inspect the unit and f…" at bounding box center [356, 253] width 197 height 51
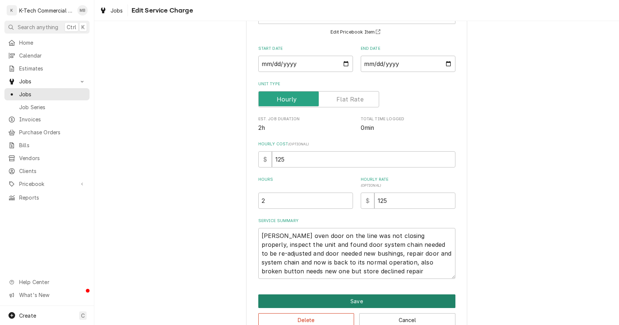
click at [358, 299] on button "Save" at bounding box center [356, 301] width 197 height 14
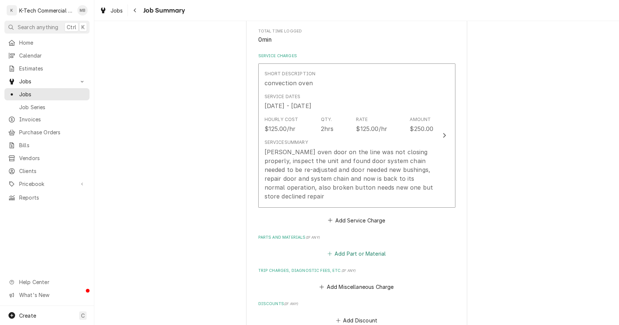
click at [365, 256] on button "Add Part or Material" at bounding box center [356, 253] width 61 height 10
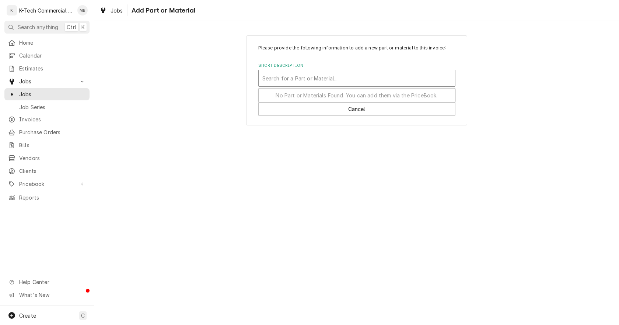
click at [296, 77] on div "Short Description" at bounding box center [356, 78] width 189 height 13
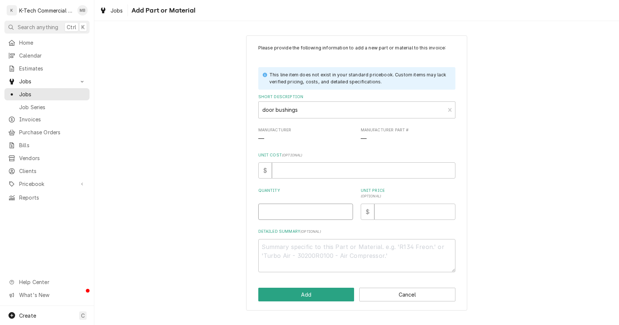
click at [309, 215] on input "Quantity" at bounding box center [305, 211] width 95 height 16
click at [409, 209] on input "Unit Price ( optional )" at bounding box center [414, 211] width 81 height 16
click at [338, 267] on textarea "Detailed Summary ( optional )" at bounding box center [356, 255] width 197 height 33
click at [297, 294] on button "Add" at bounding box center [306, 294] width 96 height 14
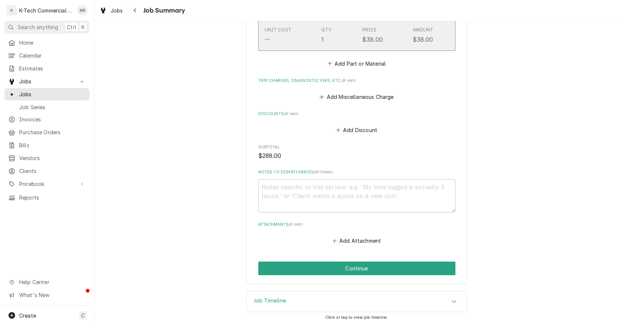
scroll to position [467, 0]
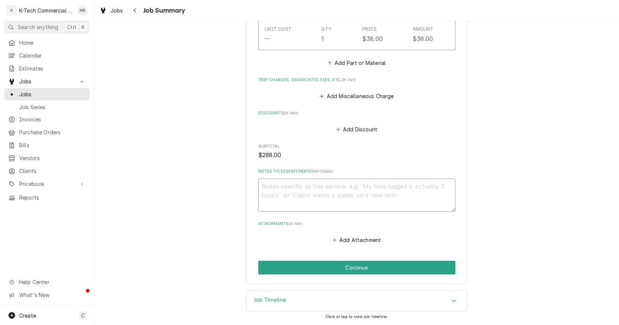
click at [317, 201] on textarea "Notes to Dispatcher(s) ( optional )" at bounding box center [356, 194] width 197 height 33
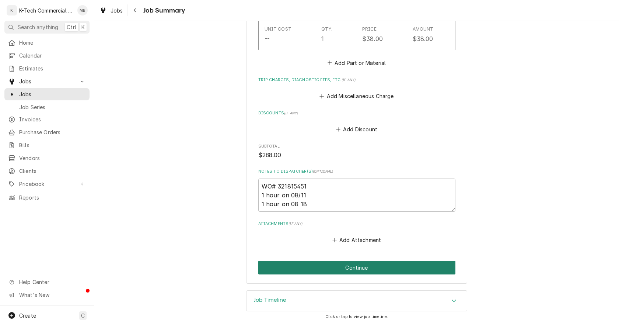
click at [358, 267] on button "Continue" at bounding box center [356, 268] width 197 height 14
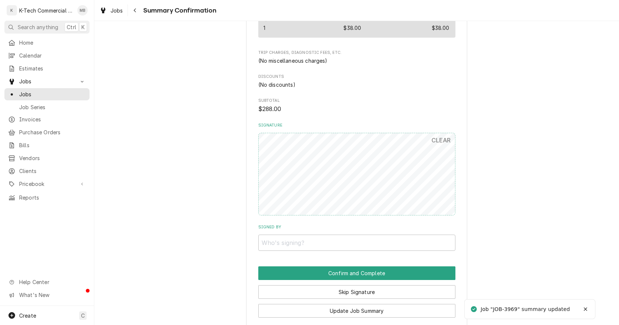
scroll to position [441, 0]
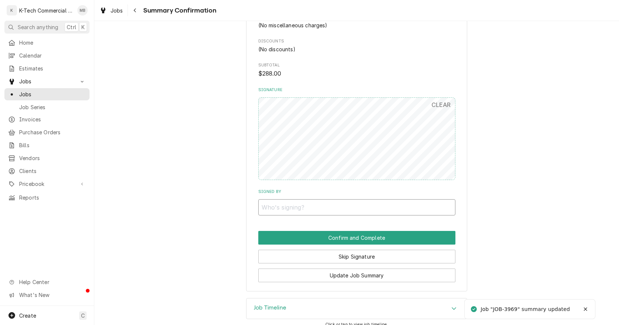
click at [349, 199] on input "Signed By" at bounding box center [356, 207] width 197 height 16
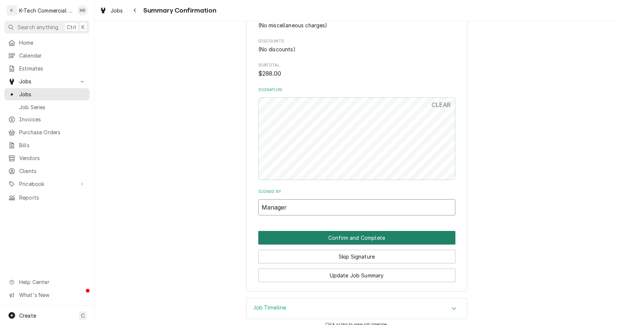
type input "Manager"
click at [353, 231] on button "Confirm and Complete" at bounding box center [356, 238] width 197 height 14
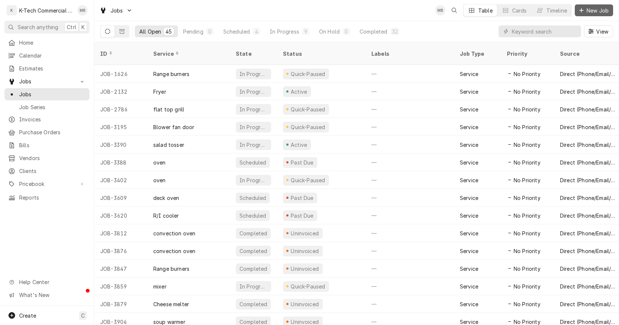
click at [601, 11] on span "New Job" at bounding box center [597, 11] width 25 height 8
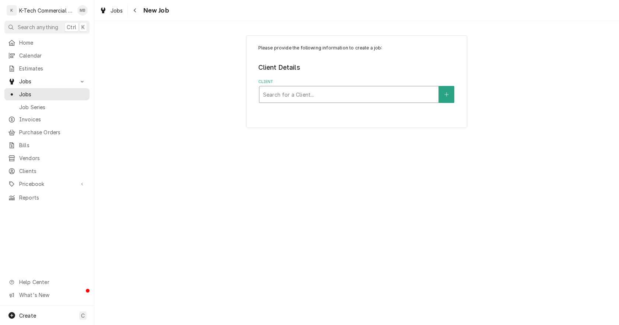
click at [313, 94] on div "Client" at bounding box center [349, 94] width 172 height 13
type input "legal"
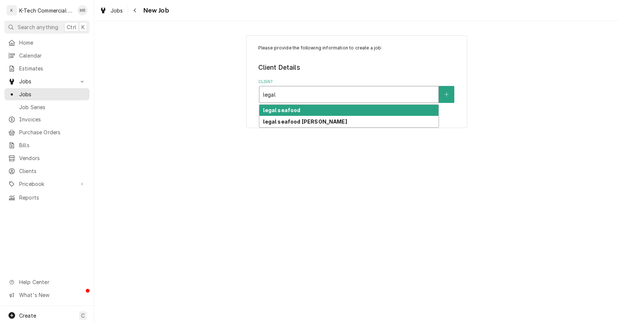
click at [299, 109] on div "legal seafood" at bounding box center [348, 110] width 179 height 11
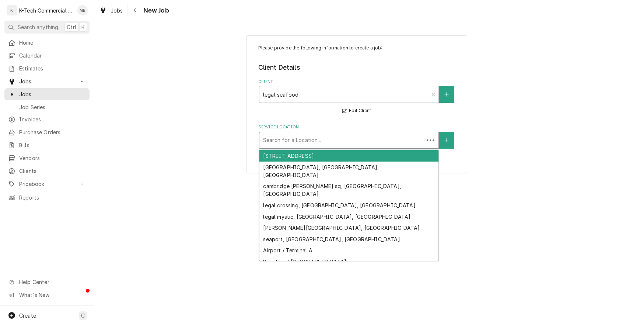
click at [293, 143] on div "Service Location" at bounding box center [341, 139] width 157 height 13
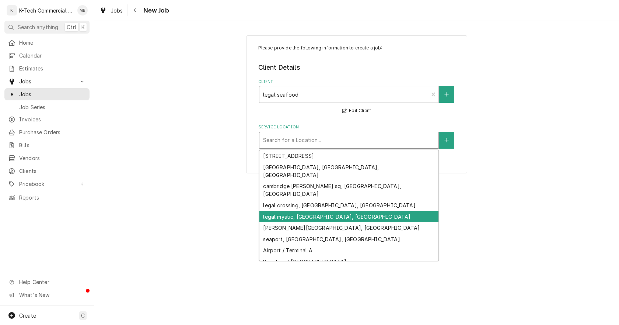
click at [300, 211] on div "legal mystic, [GEOGRAPHIC_DATA], [GEOGRAPHIC_DATA]" at bounding box center [348, 216] width 179 height 11
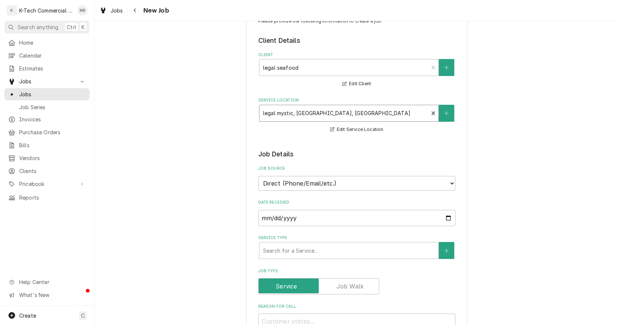
scroll to position [74, 0]
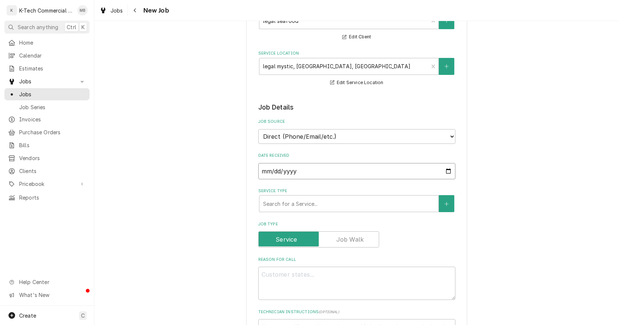
click at [445, 171] on input "2025-08-18" at bounding box center [356, 171] width 197 height 16
type textarea "x"
type input "2025-08-12"
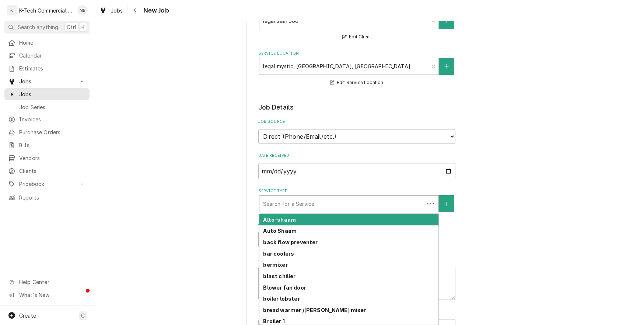
click at [353, 205] on div "Service Type" at bounding box center [341, 203] width 157 height 13
type textarea "x"
type input "r"
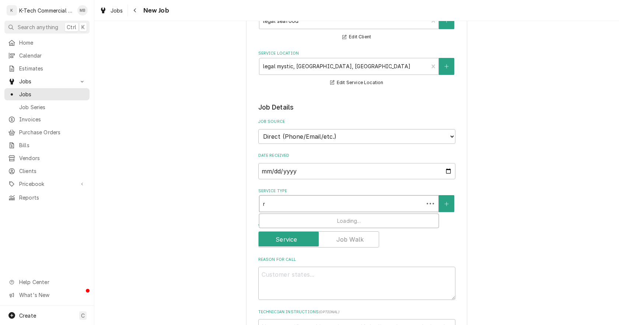
type textarea "x"
type input "ra"
type textarea "x"
type input "ran"
type textarea "x"
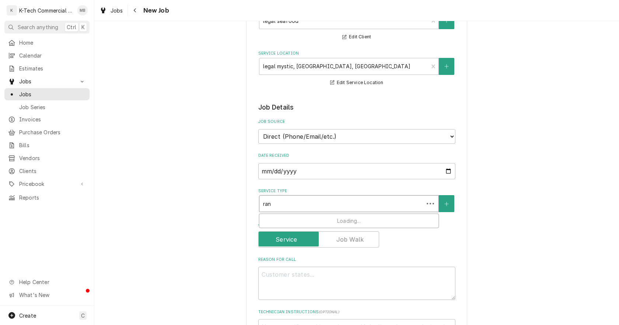
type input "rang"
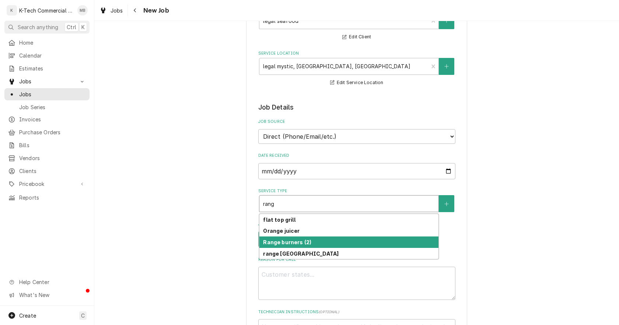
click at [282, 243] on strong "Range burners (2)" at bounding box center [287, 242] width 48 height 6
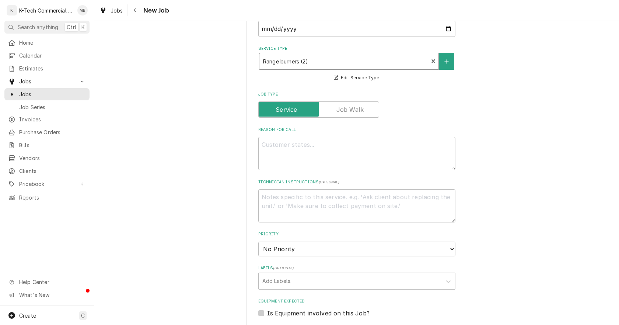
scroll to position [221, 0]
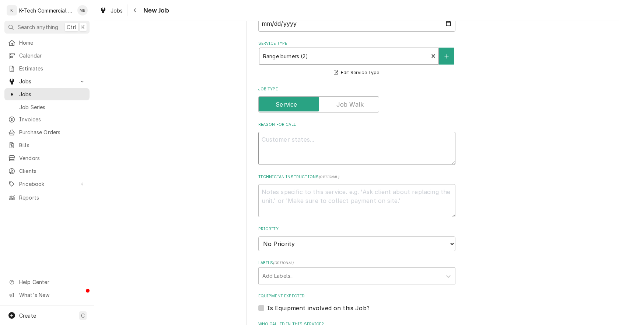
click at [335, 152] on textarea "Reason For Call" at bounding box center [356, 148] width 197 height 33
type textarea "x"
type textarea "R"
type textarea "x"
type textarea "Ran"
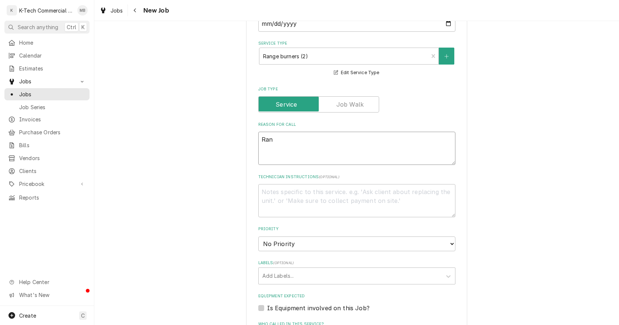
type textarea "x"
type textarea "Rang"
type textarea "x"
type textarea "Range"
type textarea "x"
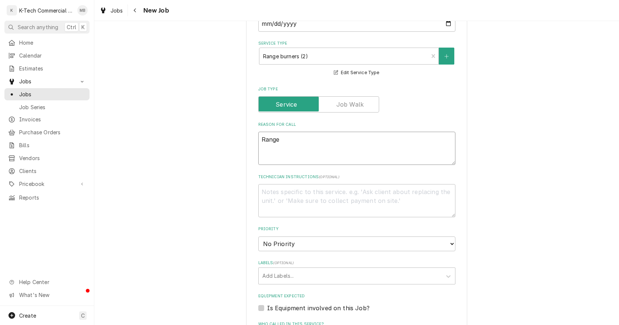
type textarea "Range"
type textarea "x"
type textarea "Range b"
type textarea "x"
type textarea "Range bu"
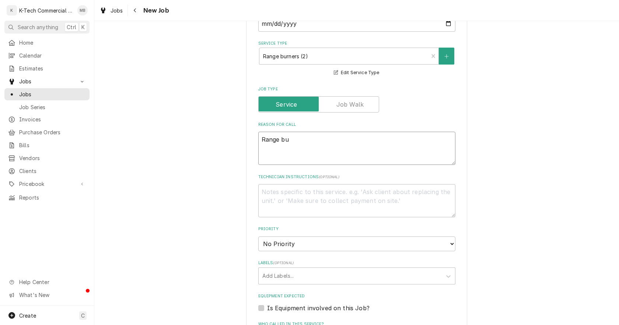
type textarea "x"
type textarea "Range bur"
type textarea "x"
type textarea "Range burn"
type textarea "x"
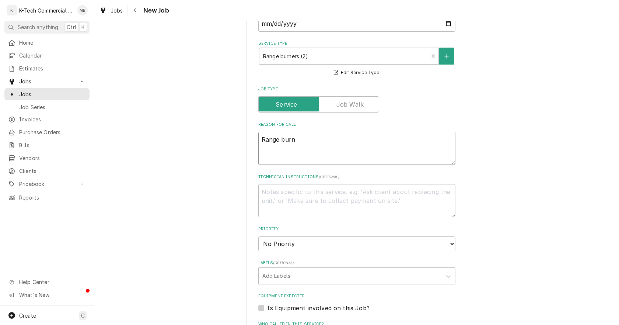
type textarea "Range burne"
type textarea "x"
type textarea "Range burner"
type textarea "x"
type textarea "Range burners"
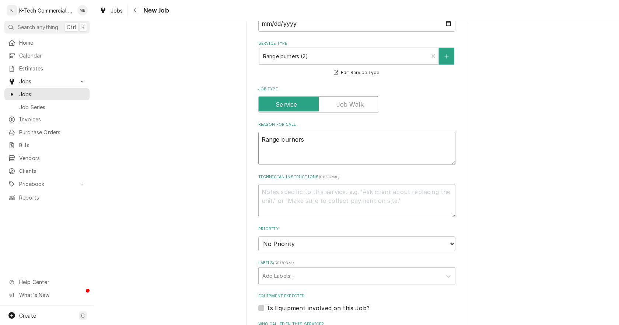
type textarea "x"
type textarea "Range burners"
type textarea "x"
type textarea "Range burners n"
type textarea "x"
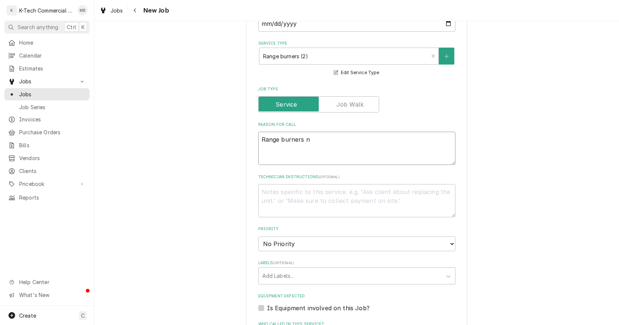
type textarea "Range burners ne"
type textarea "x"
type textarea "Range burners nee"
type textarea "x"
type textarea "Range burners need"
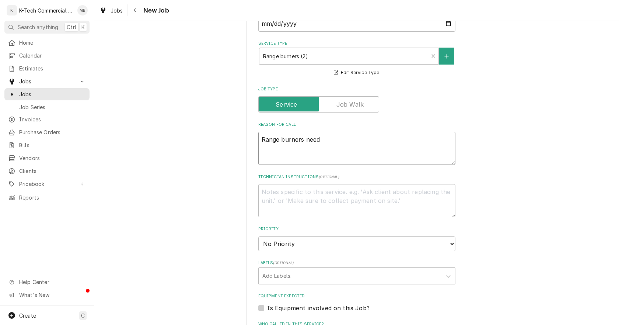
type textarea "x"
type textarea "Range burners needs"
type textarea "x"
type textarea "Range burners needs"
type textarea "x"
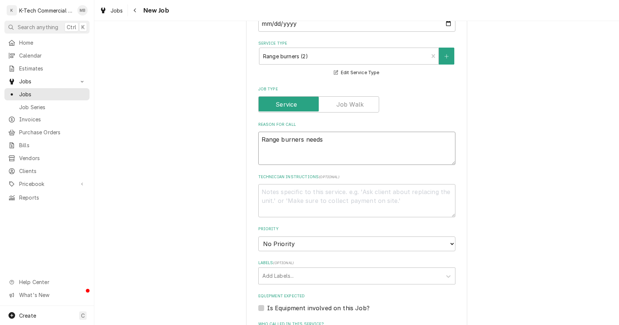
type textarea "Range burners needs r"
type textarea "x"
type textarea "Range burners needs re"
type textarea "x"
type textarea "Range burners needs rep"
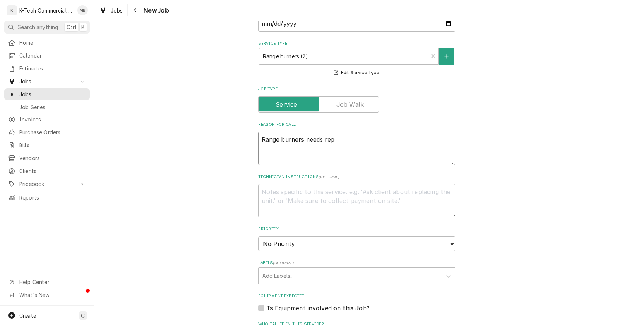
type textarea "x"
type textarea "Range burners needs repa"
type textarea "x"
type textarea "Range burners needs repai"
type textarea "x"
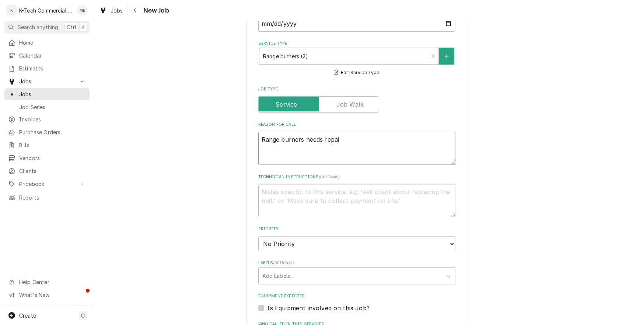
type textarea "Range burners needs repair"
type textarea "x"
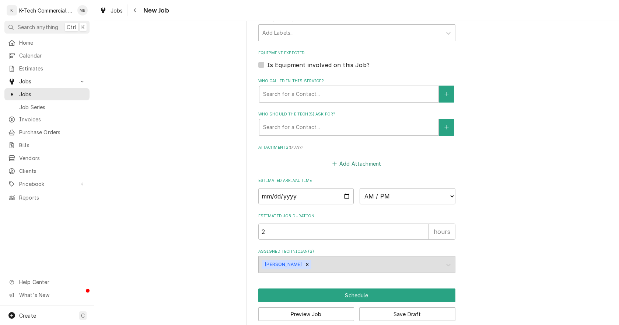
scroll to position [476, 0]
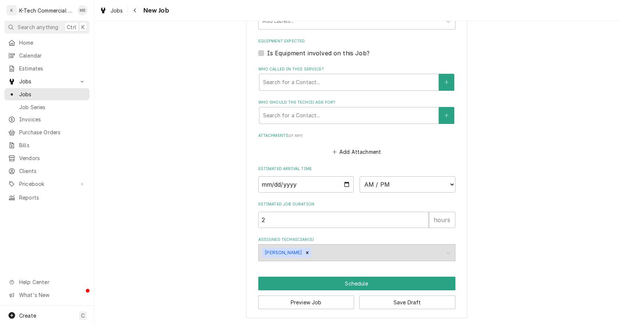
type textarea "Range burners needs repair"
click at [342, 188] on input "Date" at bounding box center [306, 184] width 96 height 16
type textarea "x"
type input "2025-08-12"
click at [416, 182] on select "AM / PM 6:00 AM 6:15 AM 6:30 AM 6:45 AM 7:00 AM 7:15 AM 7:30 AM 7:45 AM 8:00 AM…" at bounding box center [408, 184] width 96 height 16
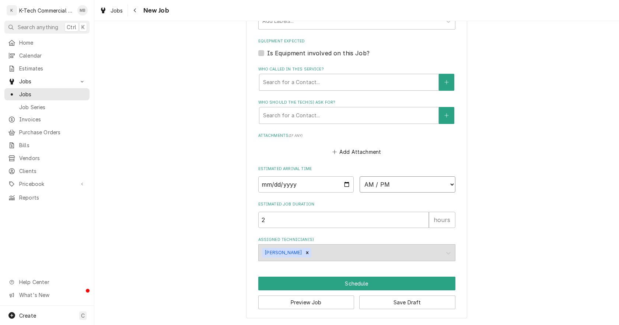
type textarea "x"
select select "08:00:00"
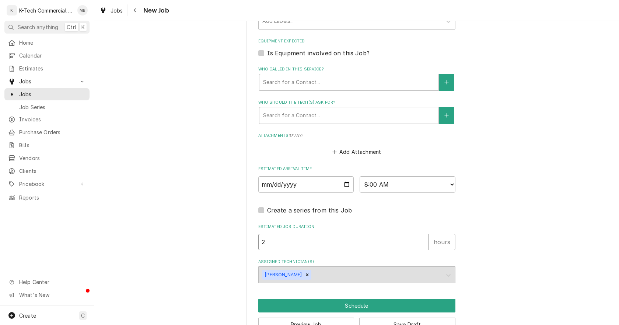
drag, startPoint x: 278, startPoint y: 243, endPoint x: 220, endPoint y: 255, distance: 58.4
type textarea "x"
type input "3"
type textarea "x"
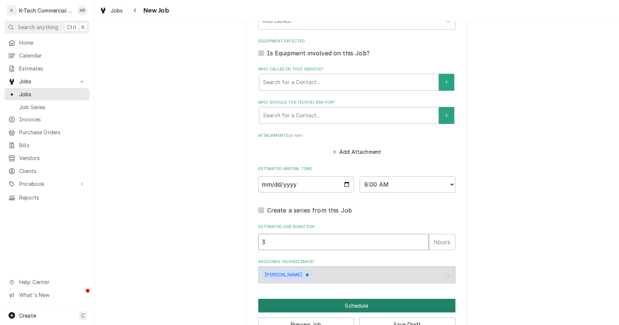
type input "3"
click at [384, 302] on button "Schedule" at bounding box center [356, 306] width 197 height 14
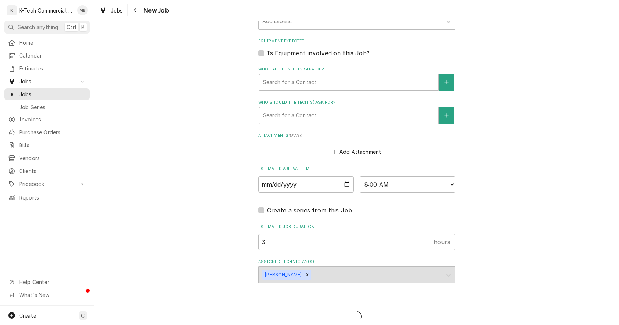
type textarea "x"
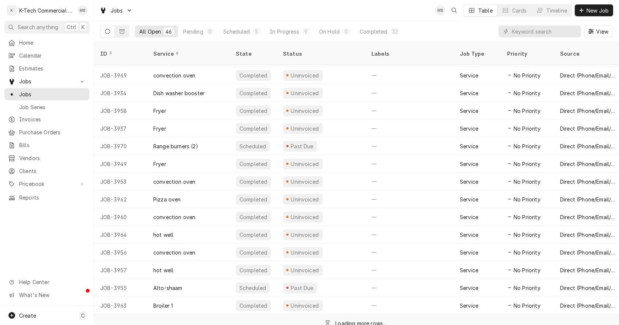
scroll to position [462, 0]
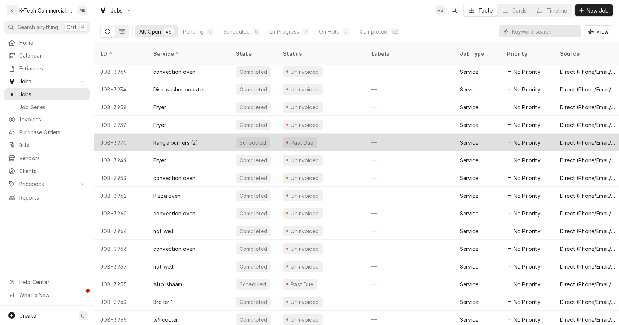
click at [341, 134] on div "Past Due" at bounding box center [321, 142] width 88 height 18
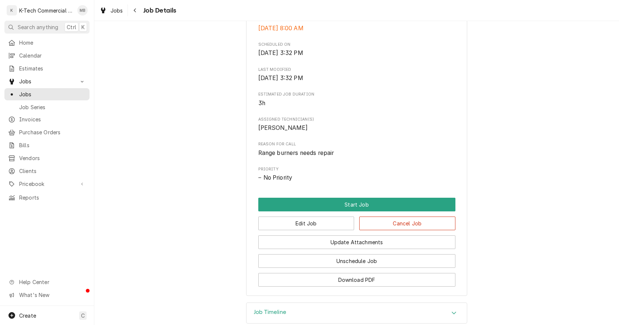
scroll to position [221, 0]
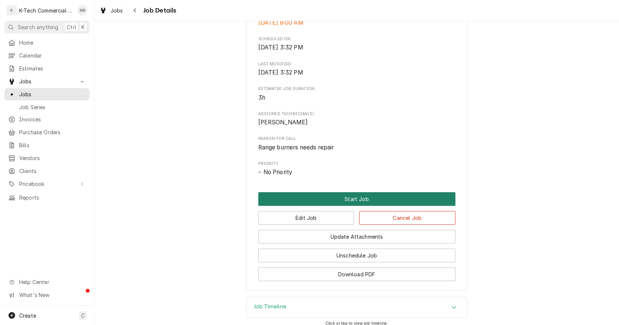
click at [312, 192] on button "Start Job" at bounding box center [356, 199] width 197 height 14
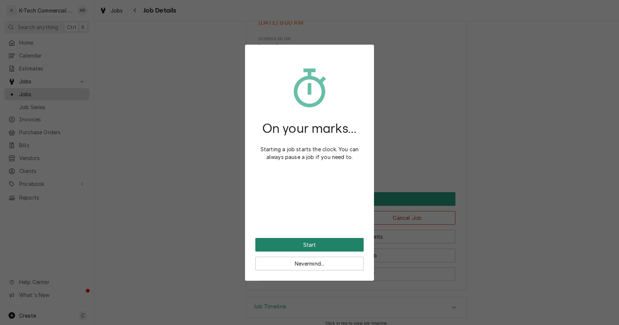
click at [328, 242] on button "Start" at bounding box center [309, 245] width 108 height 14
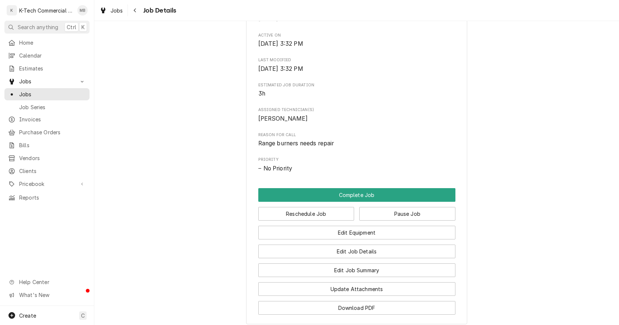
scroll to position [250, 0]
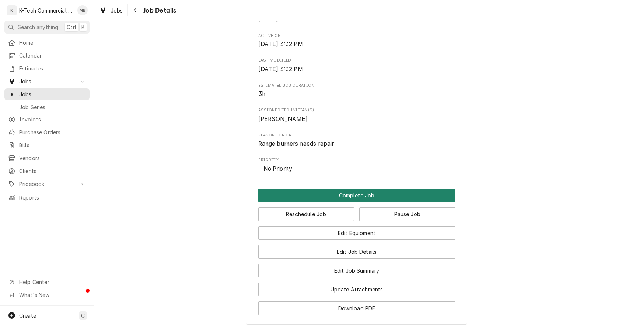
click at [359, 191] on button "Complete Job" at bounding box center [356, 195] width 197 height 14
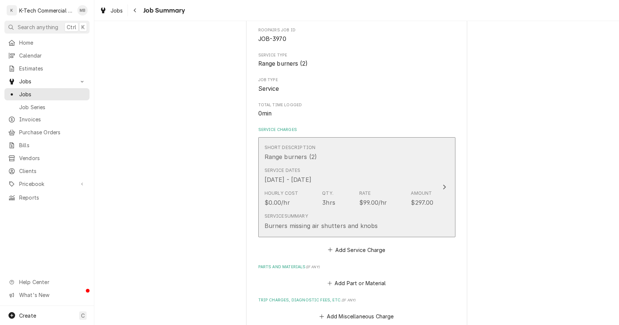
click at [311, 181] on div "[DATE] - [DATE]" at bounding box center [288, 179] width 47 height 9
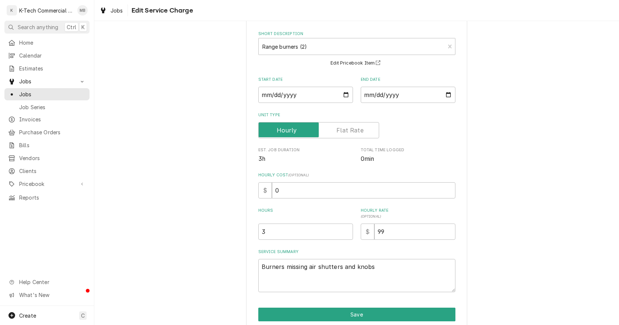
scroll to position [63, 0]
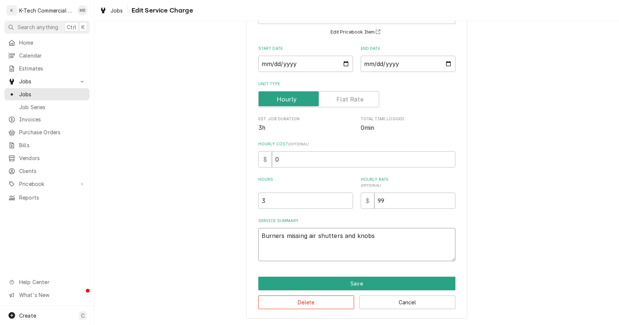
drag, startPoint x: 286, startPoint y: 240, endPoint x: 209, endPoint y: 247, distance: 77.0
click at [209, 247] on div "Use the fields below to edit this service charge Short Description Range burner…" at bounding box center [356, 145] width 525 height 359
type textarea "x"
type textarea "R"
type textarea "x"
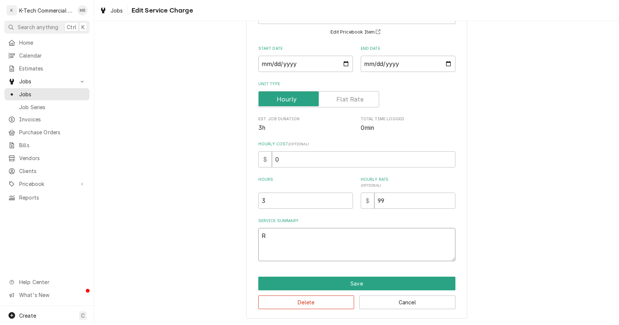
type textarea "Ra"
type textarea "x"
type textarea "Ran"
type textarea "x"
type textarea "Rang"
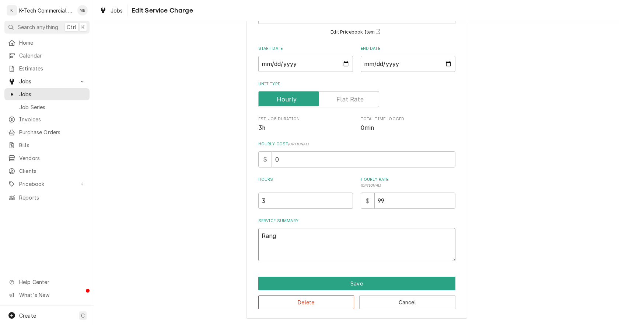
type textarea "x"
type textarea "Range"
type textarea "x"
type textarea "Range"
type textarea "x"
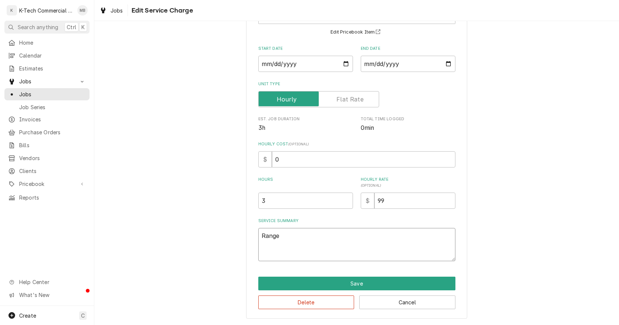
type textarea "Range b"
type textarea "x"
type textarea "Range bu"
type textarea "x"
type textarea "Range bur"
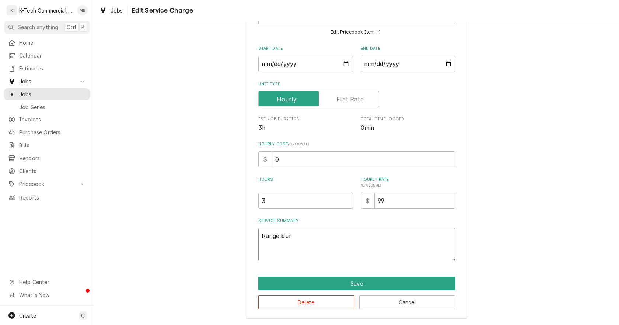
type textarea "x"
type textarea "Range burn"
type textarea "x"
type textarea "Range burne"
type textarea "x"
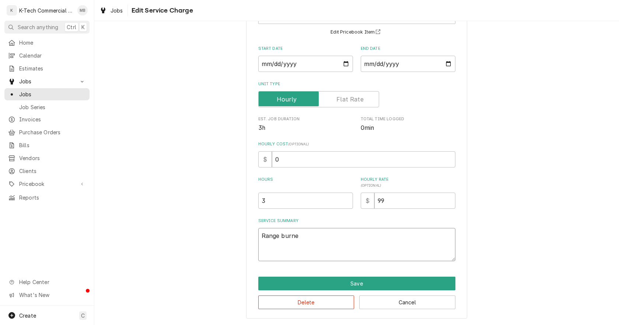
type textarea "Range burner"
type textarea "x"
type textarea "Range burners"
type textarea "x"
type textarea "Range burners"
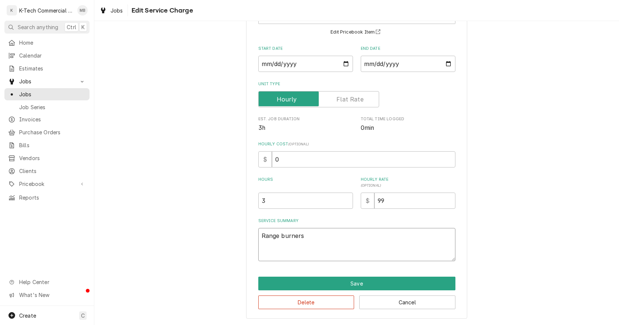
type textarea "x"
type textarea "Range burners w"
type textarea "x"
type textarea "Range burners we"
type textarea "x"
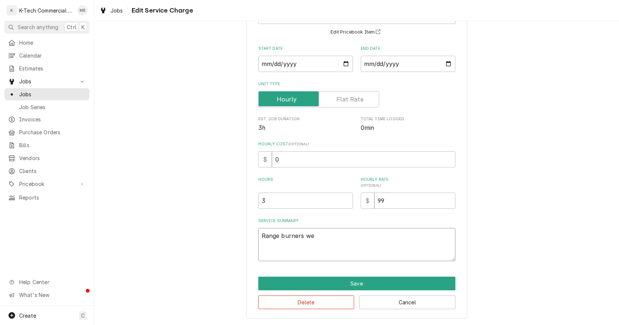
type textarea "Range burners wer"
type textarea "x"
type textarea "Range burners were"
type textarea "x"
type textarea "Range burners were"
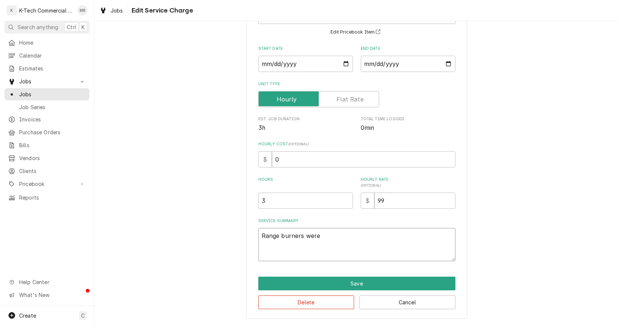
type textarea "x"
type textarea "Range burners were c"
type textarea "x"
type textarea "Range burners were cl"
type textarea "x"
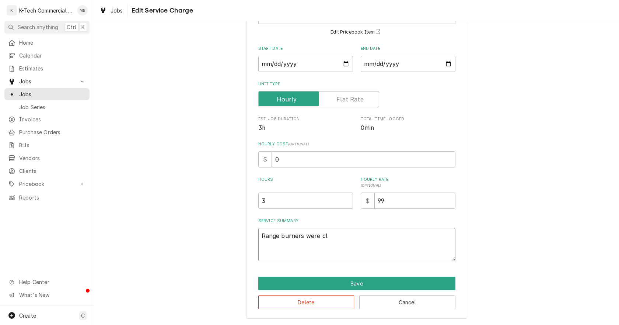
type textarea "Range burners were clo"
type textarea "x"
type textarea "Range burners were clog"
type textarea "x"
type textarea "Range burners were clogg"
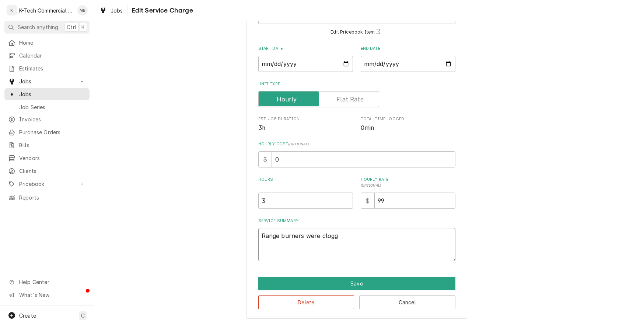
type textarea "x"
type textarea "Range burners were clogge"
type textarea "x"
type textarea "Range burners were clogged"
type textarea "x"
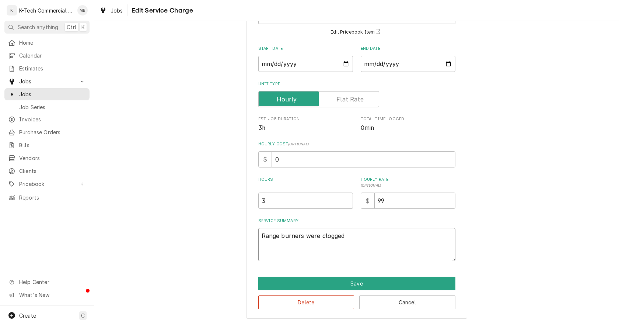
type textarea "Range burners were clogged"
type textarea "x"
type textarea "Range burners were clogged a"
type textarea "x"
type textarea "Range burners were clogged an"
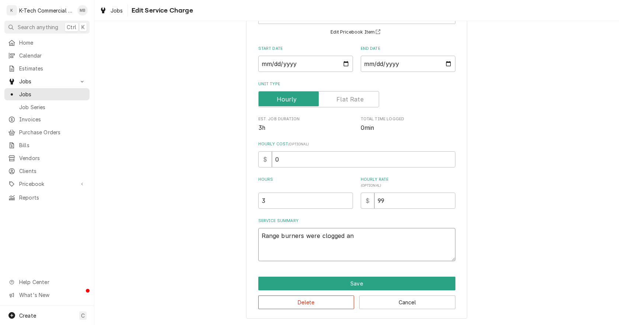
type textarea "x"
type textarea "Range burners were clogged and"
type textarea "x"
type textarea "Range burners were clogged and"
type textarea "x"
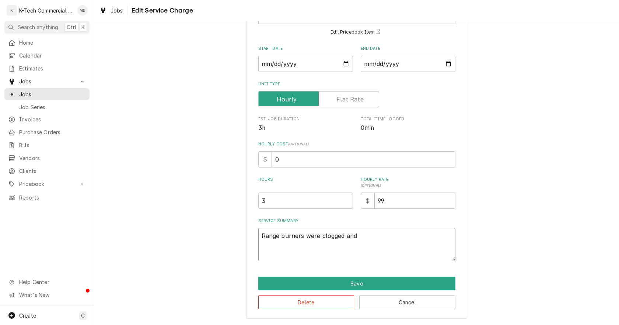
type textarea "Range burners were clogged and b"
type textarea "x"
type textarea "Range burners were clogged and bu"
type textarea "x"
type textarea "Range burners were clogged and bur"
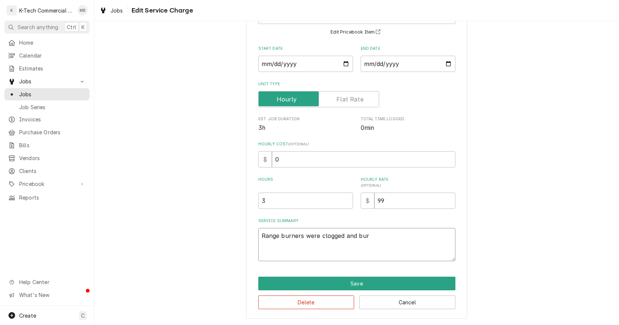
type textarea "x"
type textarea "Range burners were clogged and burn"
type textarea "x"
type textarea "Range burners were clogged and burne"
type textarea "x"
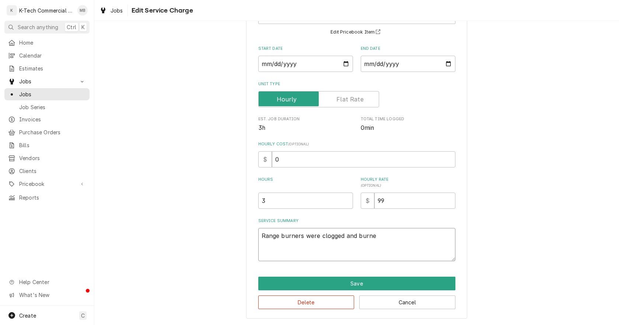
type textarea "Range burners were clogged and burne"
type textarea "x"
type textarea "Range burners were clogged and burne"
type textarea "x"
type textarea "Range burners were clogged and burner"
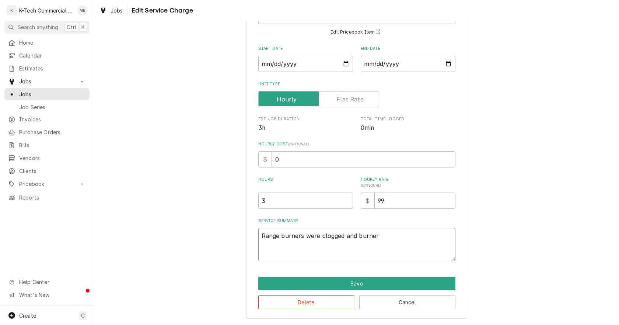
type textarea "x"
type textarea "Range burners were clogged and burner"
type textarea "x"
type textarea "Range burners were clogged and burner p"
type textarea "x"
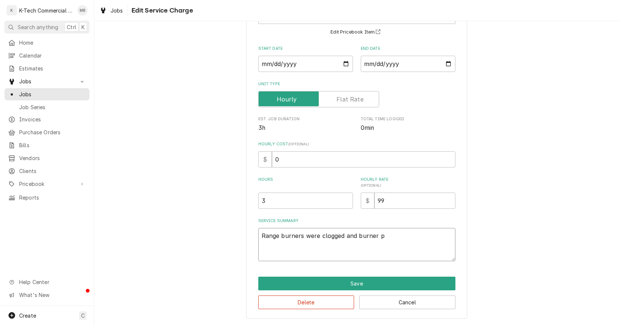
type textarea "Range burners were clogged and burner pi"
type textarea "x"
type textarea "Range burners were clogged and burner pil"
type textarea "x"
type textarea "Range burners were clogged and burner pilo"
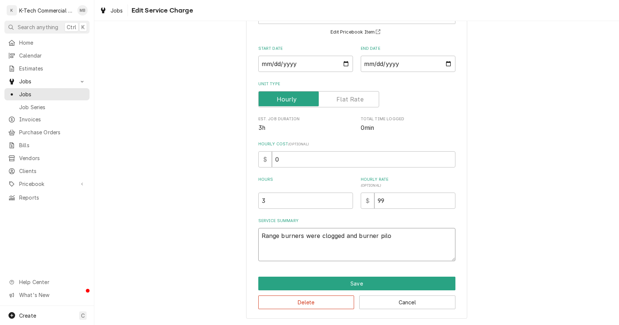
type textarea "x"
type textarea "Range burners were clogged and burner pilot"
type textarea "x"
type textarea "Range burners were clogged and burner pilots"
type textarea "x"
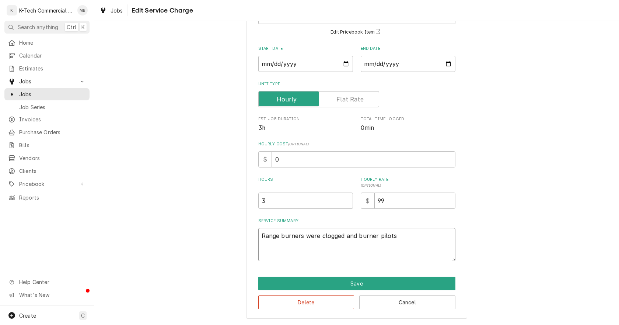
type textarea "Range burners were clogged and burner pilots"
type textarea "x"
type textarea "Range burners were clogged and burner pilots w"
type textarea "x"
type textarea "Range burners were clogged and burner pilots we"
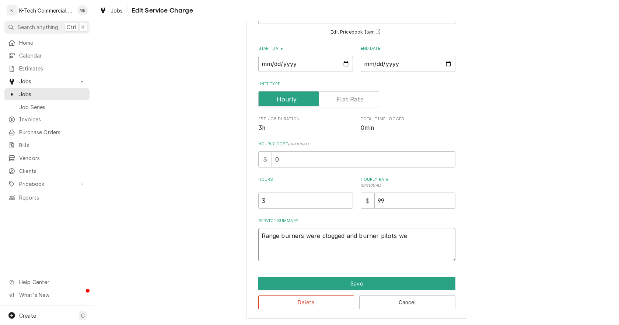
type textarea "x"
type textarea "Range burners were clogged and burner pilots wer"
type textarea "x"
type textarea "Range burners were clogged and burner pilots were"
type textarea "x"
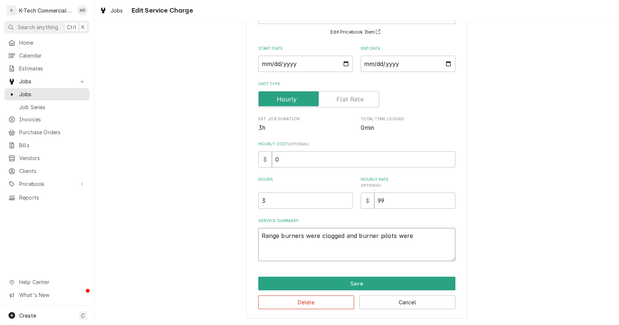
type textarea "Range burners were clogged and burner pilots were"
type textarea "x"
type textarea "Range burners were clogged and burner pilots were n"
type textarea "x"
type textarea "Range burners were clogged and burner pilots were no"
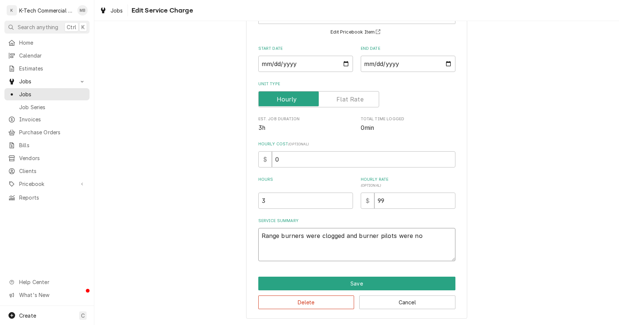
type textarea "x"
type textarea "Range burners were clogged and burner pilots were not"
type textarea "x"
type textarea "Range burners were clogged and burner pilots were not"
type textarea "x"
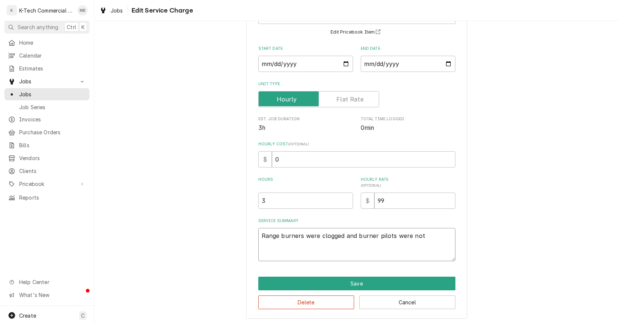
type textarea "Range burners were clogged and burner pilots were not w"
type textarea "x"
type textarea "Range burners were clogged and burner pilots were not wo"
type textarea "x"
type textarea "Range burners were clogged and burner pilots were not wor"
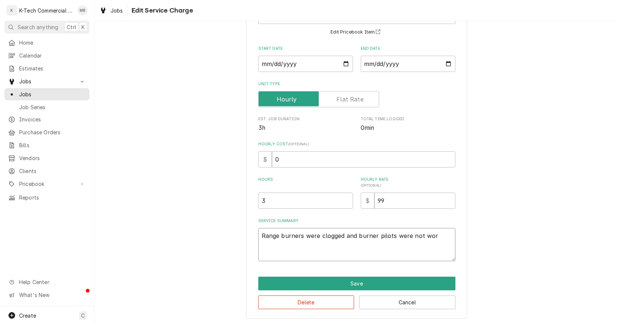
type textarea "x"
type textarea "Range burners were clogged and burner pilots were not work"
type textarea "x"
type textarea "Range burners were clogged and burner pilots were not worki"
type textarea "x"
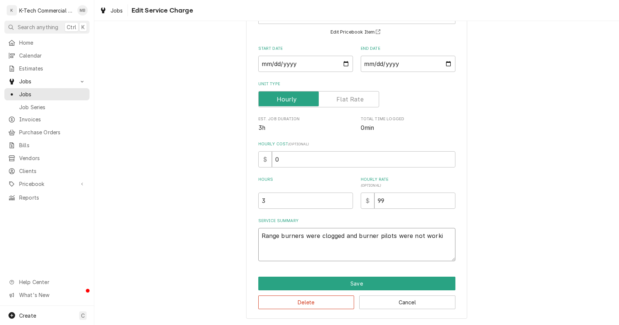
type textarea "Range burners were clogged and burner pilots were not workin"
type textarea "x"
type textarea "Range burners were clogged and burner pilots were not working"
type textarea "x"
type textarea "Range burners were clogged and burner pilots were not working,"
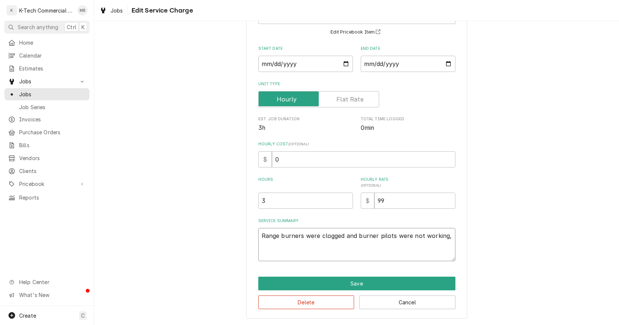
type textarea "x"
type textarea "Range burners were clogged and burner pilots were not working,"
type textarea "x"
type textarea "Range burners were clogged and burner pilots were not working, c"
type textarea "x"
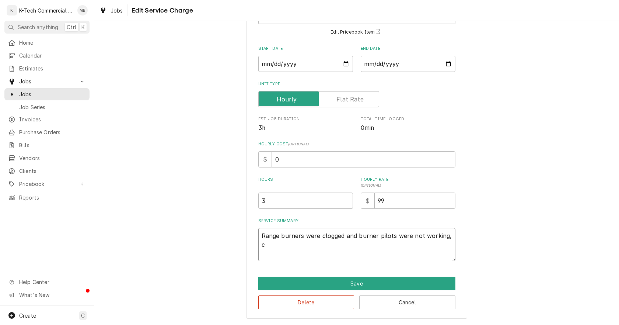
type textarea "Range burners were clogged and burner pilots were not working, cl"
type textarea "x"
type textarea "Range burners were clogged and burner pilots were not working, cle"
type textarea "x"
type textarea "Range burners were clogged and burner pilots were not working, clea"
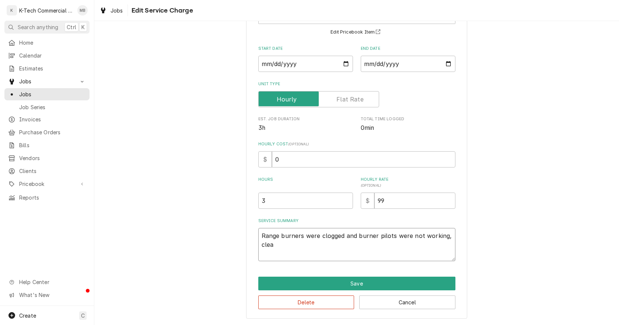
type textarea "x"
type textarea "Range burners were clogged and burner pilots were not working, clean"
type textarea "x"
type textarea "Range burners were clogged and burner pilots were not working, clean"
type textarea "x"
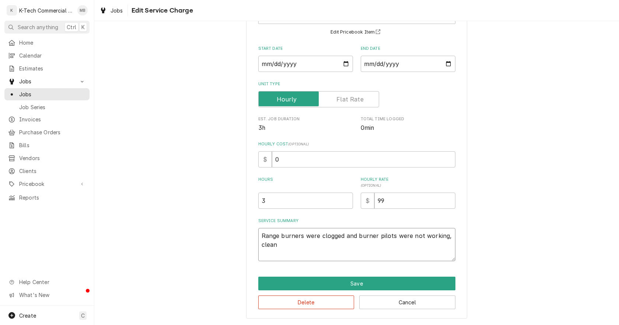
type textarea "Range burners were clogged and burner pilots were not working, clean a"
type textarea "x"
type textarea "Range burners were clogged and burner pilots were not working, clean al"
type textarea "x"
type textarea "Range burners were clogged and burner pilots were not working, clean all"
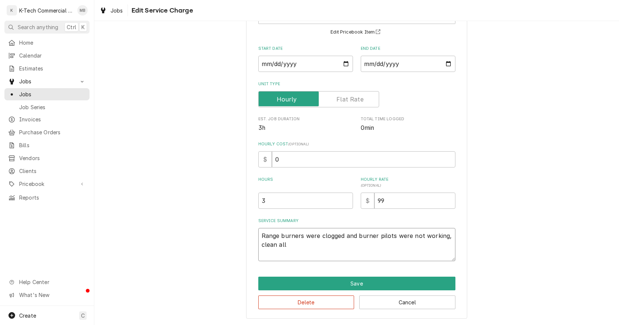
type textarea "x"
type textarea "Range burners were clogged and burner pilots were not working, clean all"
type textarea "x"
type textarea "Range burners were clogged and burner pilots were not working, clean all t"
type textarea "x"
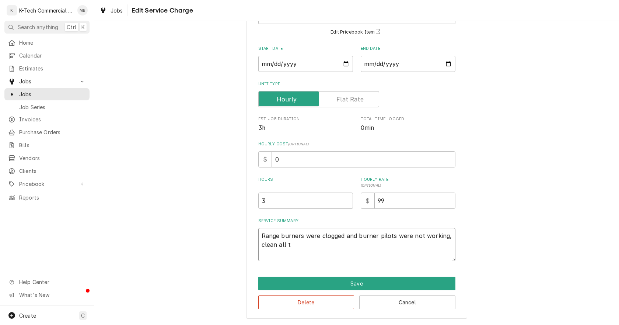
type textarea "Range burners were clogged and burner pilots were not working, clean all th"
type textarea "x"
type textarea "Range burners were clogged and burner pilots were not working, clean all the"
type textarea "x"
type textarea "Range burners were clogged and burner pilots were not working, clean all the"
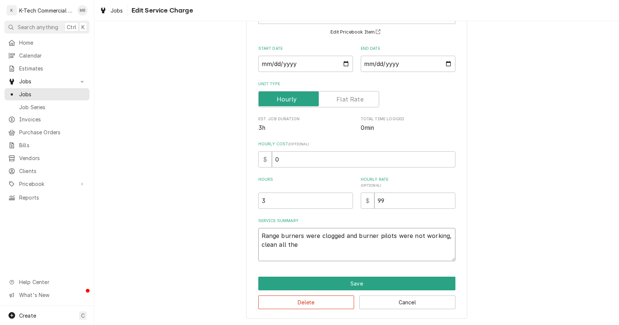
type textarea "x"
type textarea "Range burners were clogged and burner pilots were not working, clean all the b"
type textarea "x"
type textarea "Range burners were clogged and burner pilots were not working, clean all the bu"
type textarea "x"
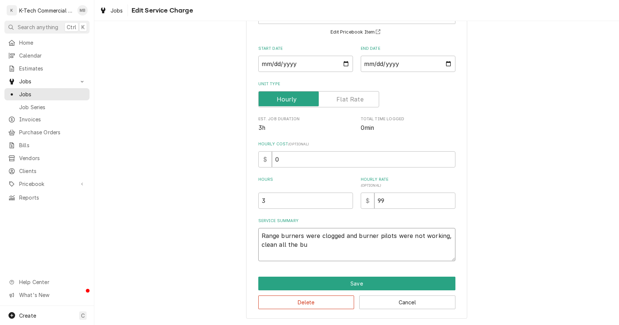
type textarea "Range burners were clogged and burner pilots were not working, clean all the bur"
type textarea "x"
type textarea "Range burners were clogged and burner pilots were not working, clean all the bu…"
type textarea "x"
type textarea "Range burners were clogged and burner pilots were not working, clean all the bu…"
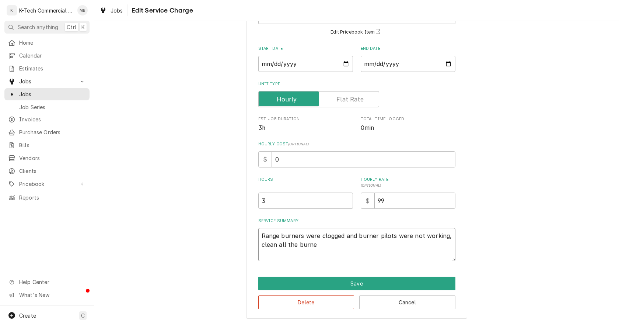
type textarea "x"
type textarea "Range burners were clogged and burner pilots were not working, clean all the bu…"
type textarea "x"
type textarea "Range burners were clogged and burner pilots were not working, clean all the bu…"
type textarea "x"
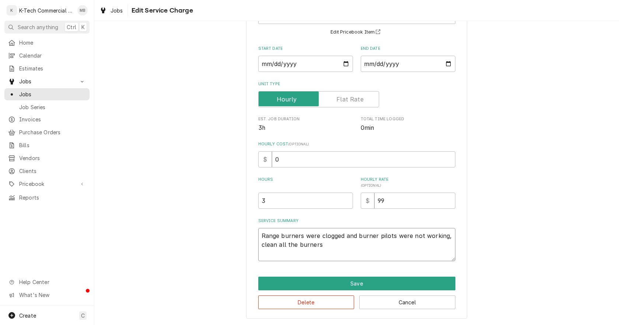
type textarea "Range burners were clogged and burner pilots were not working, clean all the bu…"
type textarea "x"
type textarea "Range burners were clogged and burner pilots were not working, clean all the bu…"
type textarea "x"
type textarea "Range burners were clogged and burner pilots were not working, clean all the bu…"
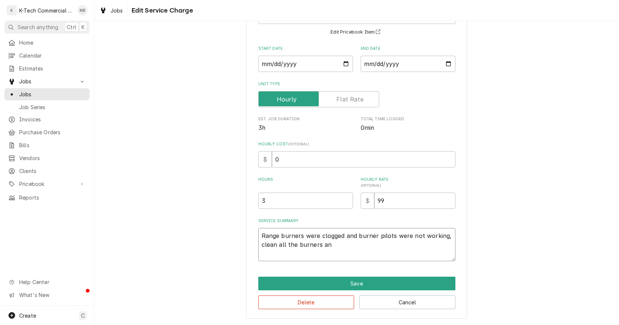
type textarea "x"
type textarea "Range burners were clogged and burner pilots were not working, clean all the bu…"
type textarea "x"
type textarea "Range burners were clogged and burner pilots were not working, clean all the bu…"
type textarea "x"
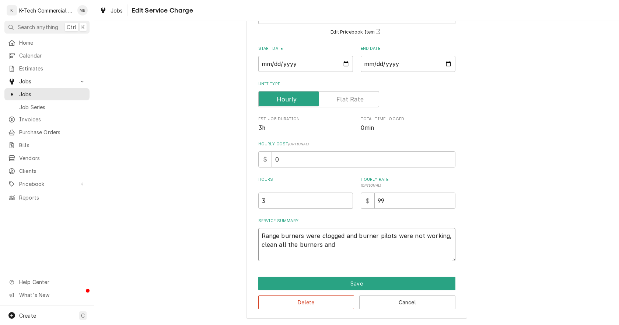
type textarea "Range burners were clogged and burner pilots were not working, clean all the bu…"
type textarea "x"
type textarea "Range burners were clogged and burner pilots were not working, clean all the bu…"
type textarea "x"
type textarea "Range burners were clogged and burner pilots were not working, clean all the bu…"
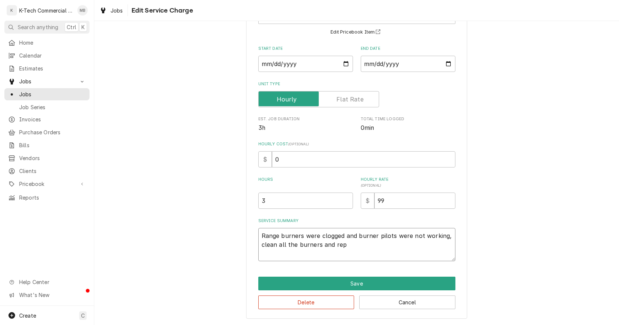
type textarea "x"
type textarea "Range burners were clogged and burner pilots were not working, clean all the bu…"
type textarea "x"
type textarea "Range burners were clogged and burner pilots were not working, clean all the bu…"
type textarea "x"
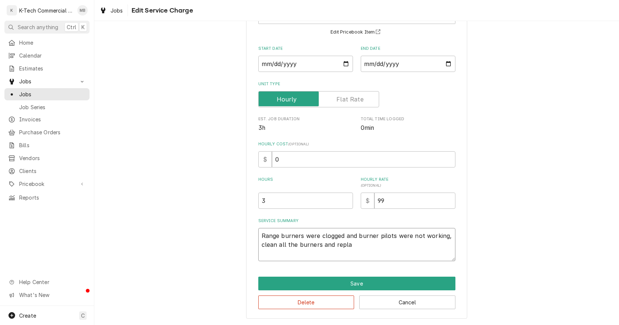
type textarea "Range burners were clogged and burner pilots were not working, clean all the bu…"
type textarea "x"
type textarea "Range burners were clogged and burner pilots were not working, clean all the bu…"
type textarea "x"
type textarea "Range burners were clogged and burner pilots were not working, clean all the bu…"
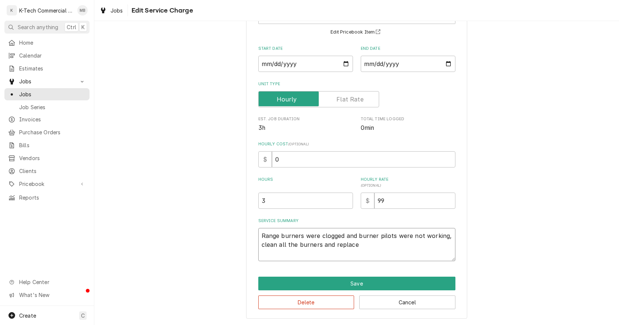
type textarea "x"
type textarea "Range burners were clogged and burner pilots were not working, clean all the bu…"
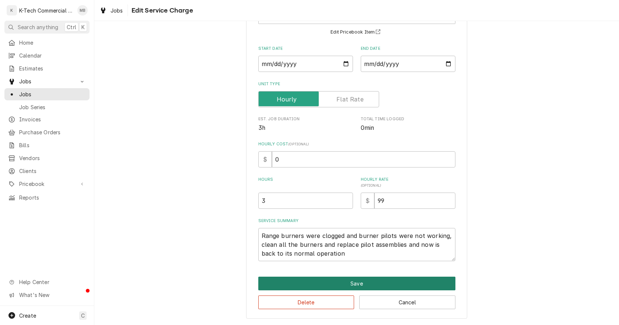
click at [362, 285] on button "Save" at bounding box center [356, 283] width 197 height 14
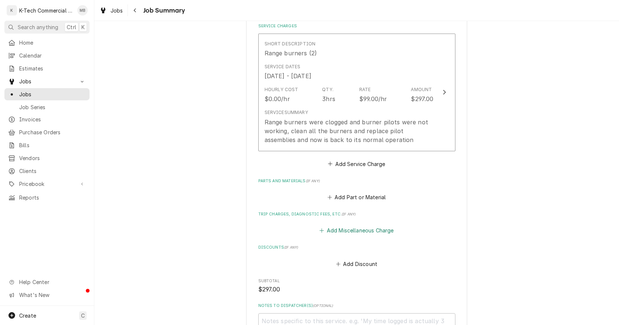
scroll to position [184, 0]
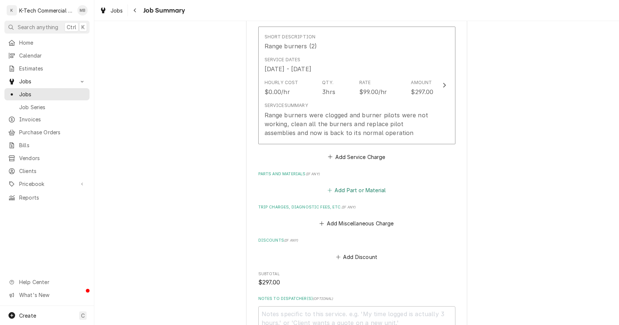
click at [372, 188] on button "Add Part or Material" at bounding box center [356, 190] width 61 height 10
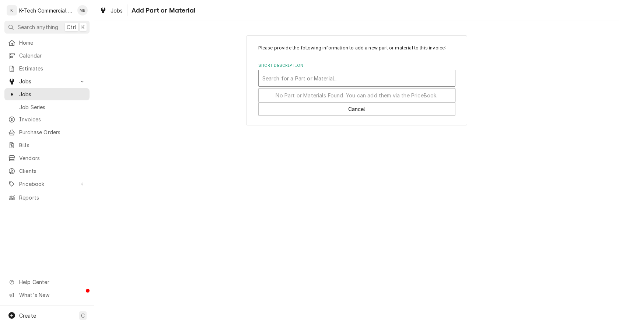
click at [294, 77] on div "Short Description" at bounding box center [356, 78] width 189 height 13
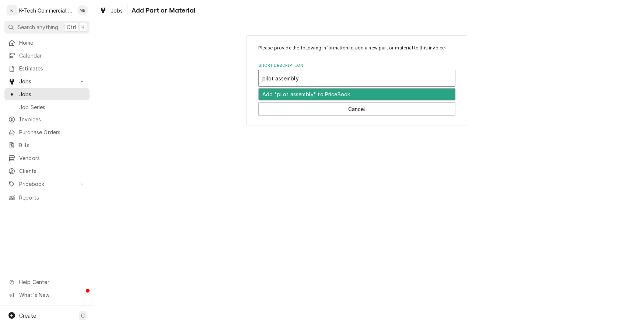
click at [280, 93] on div "Add "pilot assembly" to PriceBook" at bounding box center [357, 93] width 196 height 11
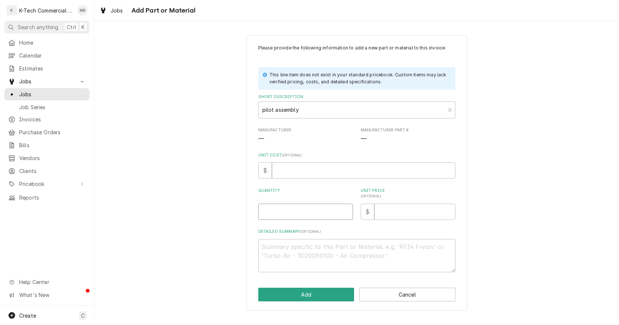
click at [308, 213] on input "Quantity" at bounding box center [305, 211] width 95 height 16
click at [526, 192] on div "Please provide the following information to add a new part or material to this …" at bounding box center [356, 173] width 525 height 288
click at [405, 212] on input "Unit Price ( optional )" at bounding box center [414, 211] width 81 height 16
click at [319, 295] on button "Add" at bounding box center [306, 294] width 96 height 14
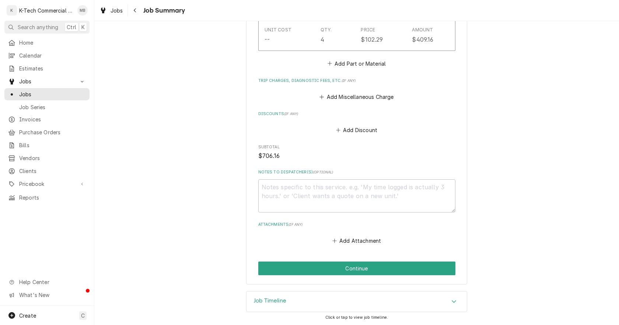
scroll to position [440, 0]
click at [312, 201] on textarea "Notes to Dispatcher(s) ( optional )" at bounding box center [356, 194] width 197 height 33
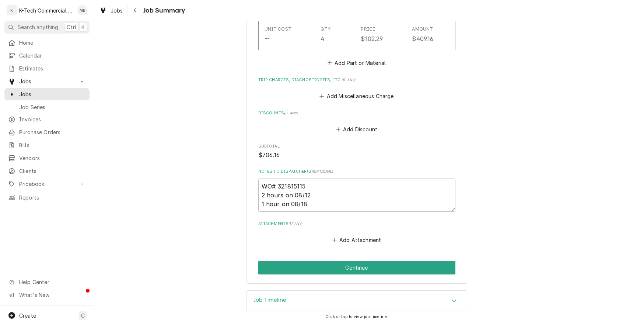
drag, startPoint x: 208, startPoint y: 226, endPoint x: 217, endPoint y: 238, distance: 15.3
click at [405, 269] on button "Continue" at bounding box center [356, 268] width 197 height 14
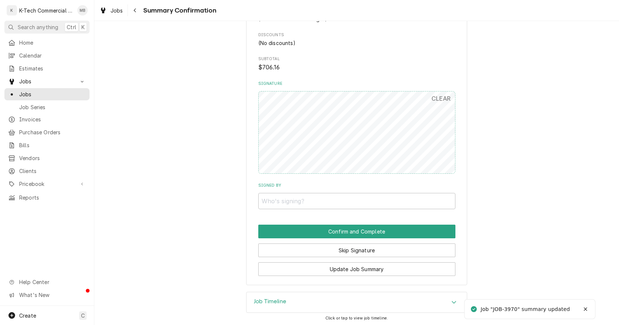
scroll to position [433, 0]
click at [346, 202] on input "Signed By" at bounding box center [356, 199] width 197 height 16
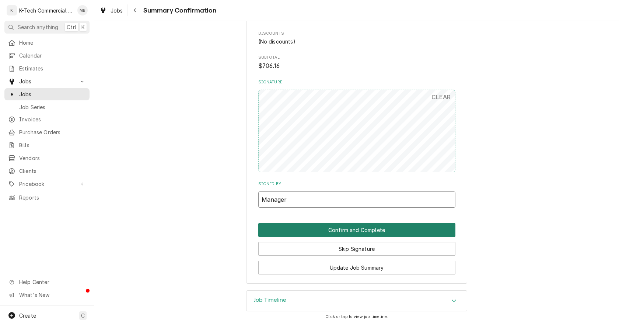
type input "Manager"
click at [402, 228] on button "Confirm and Complete" at bounding box center [356, 230] width 197 height 14
